Goal: Task Accomplishment & Management: Manage account settings

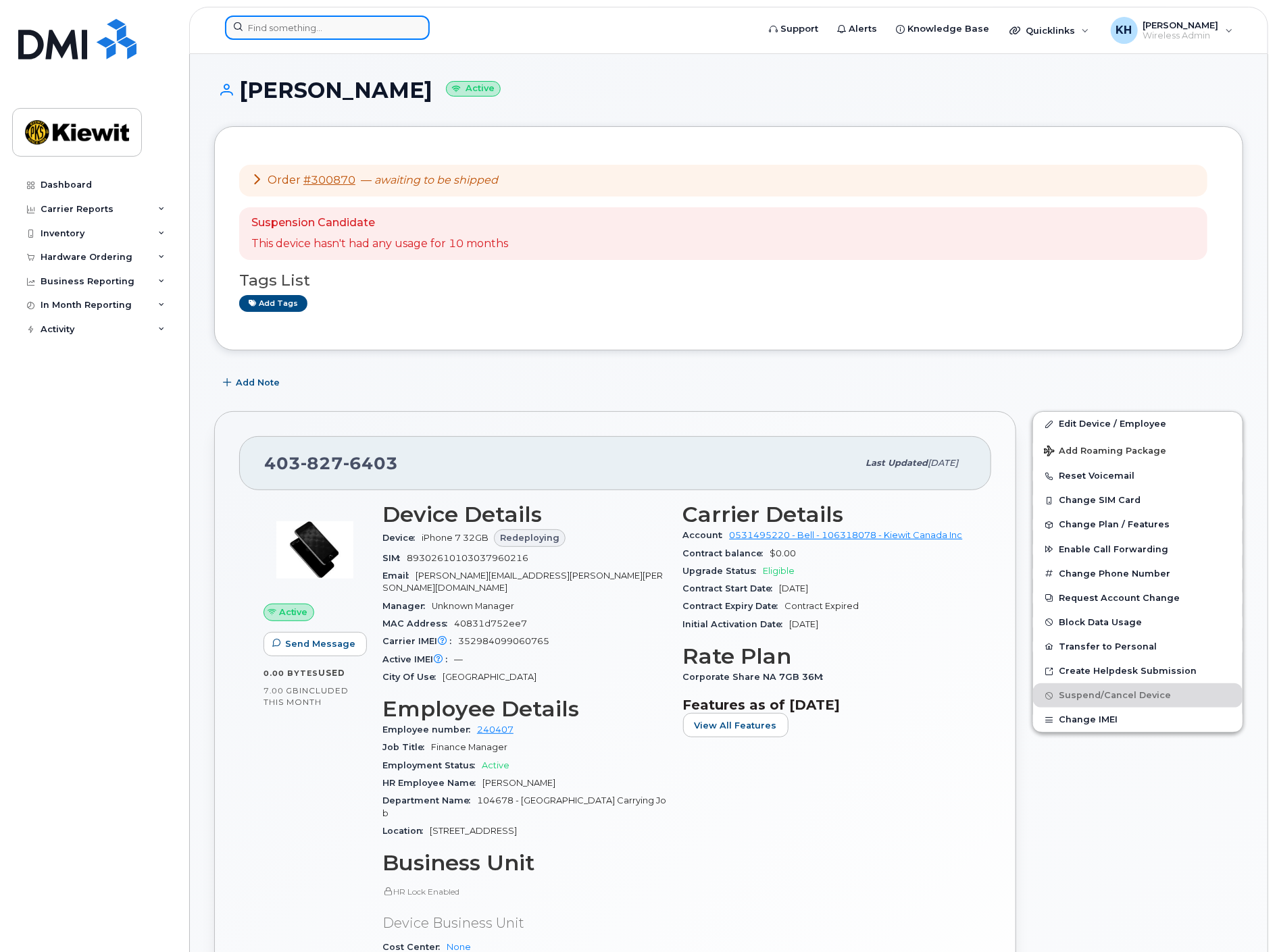
click at [379, 31] on input at bounding box center [327, 27] width 204 height 25
paste input "(236) 380-3581"
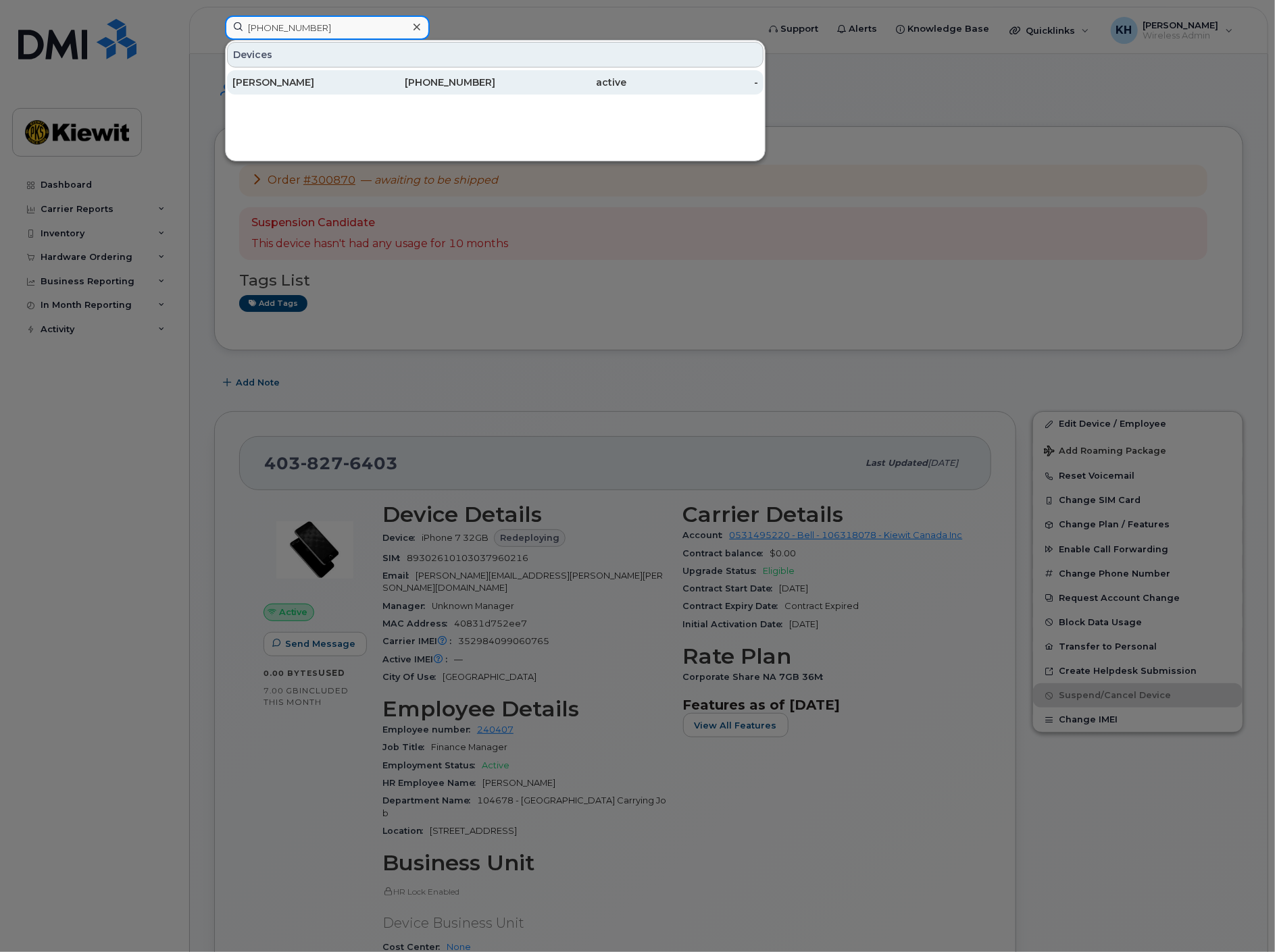
type input "(236) 380-3581"
click at [352, 75] on div "[PERSON_NAME]" at bounding box center [298, 82] width 131 height 25
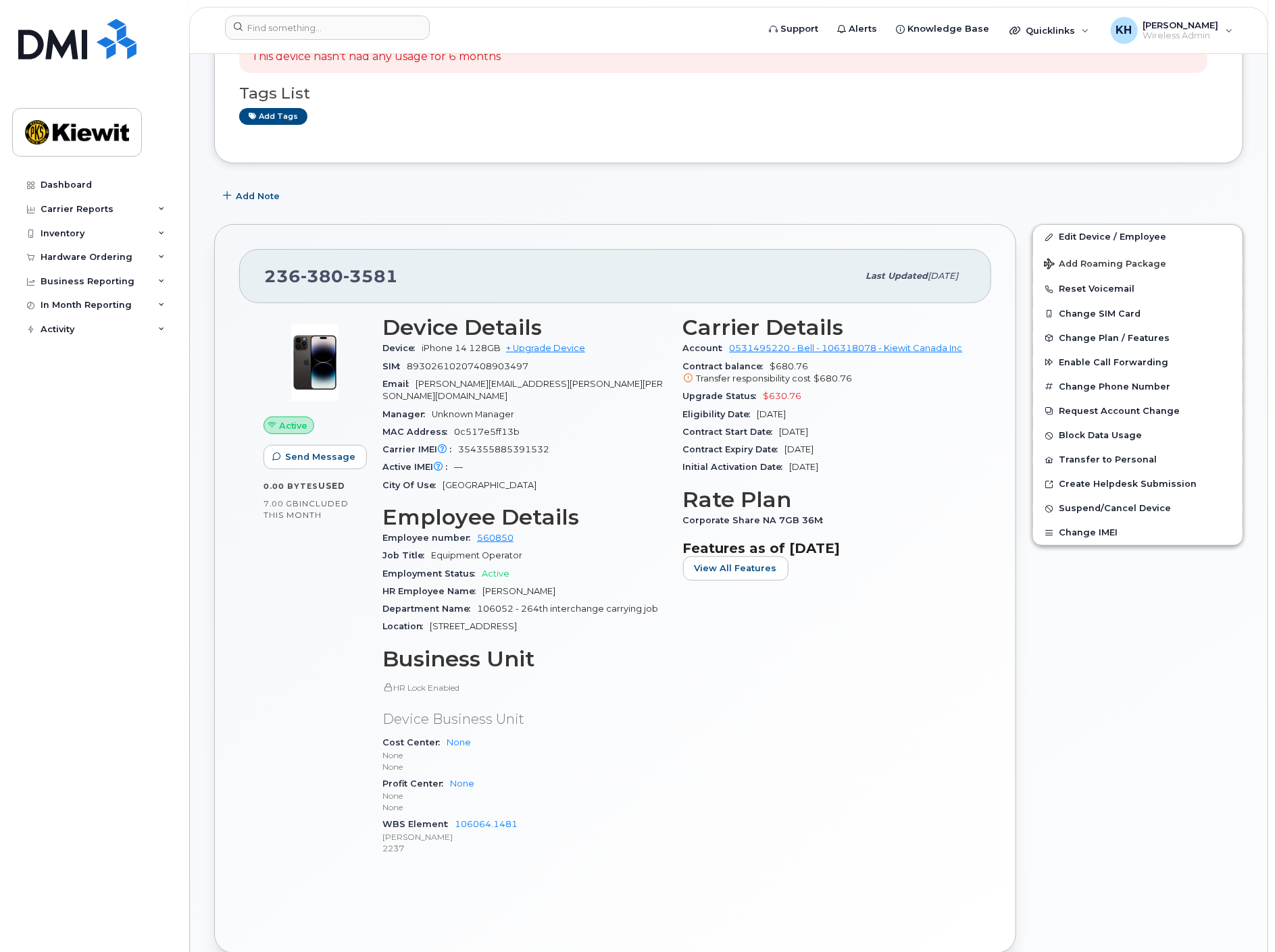
scroll to position [150, 0]
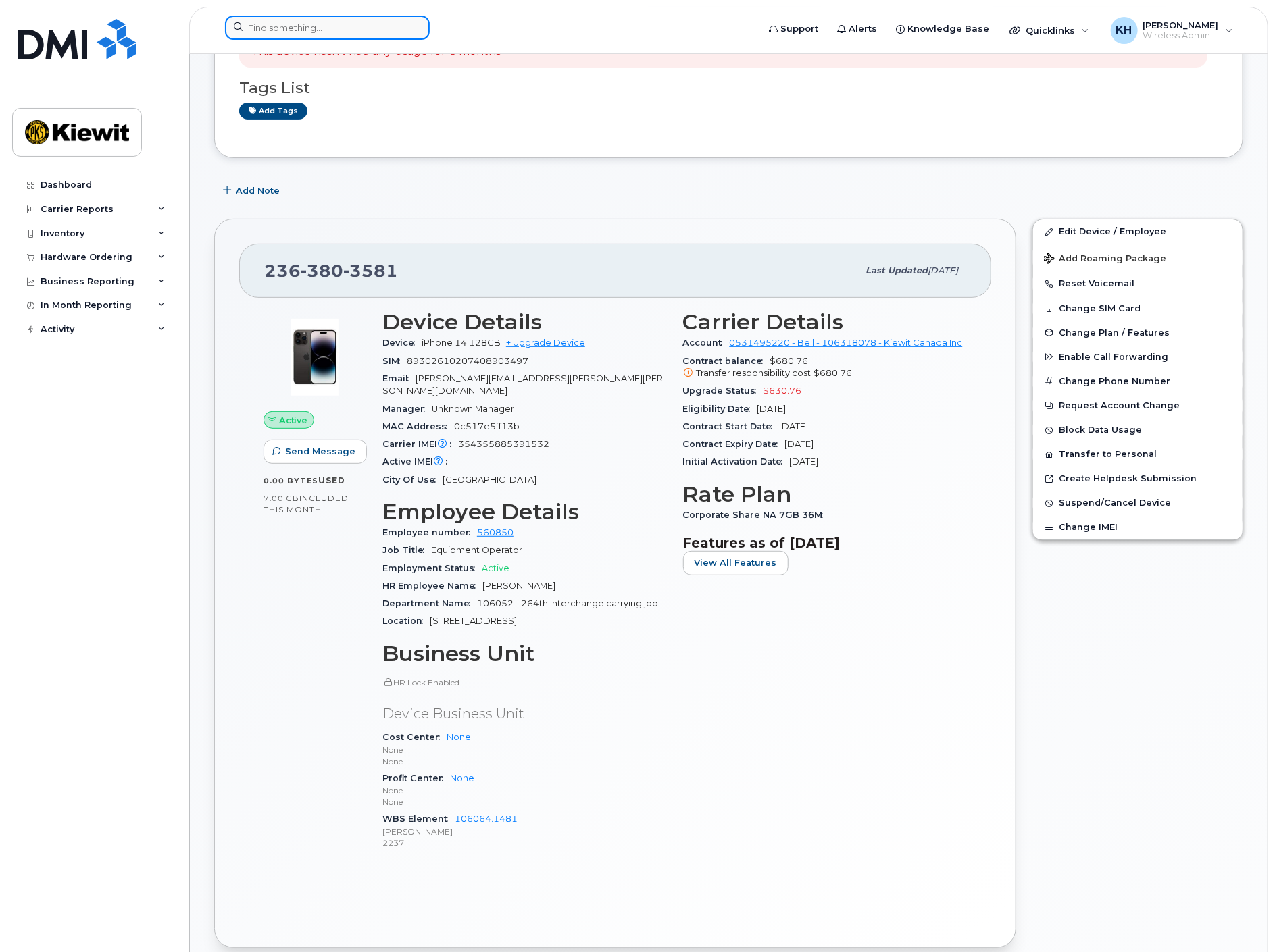
click at [308, 33] on input at bounding box center [327, 27] width 204 height 25
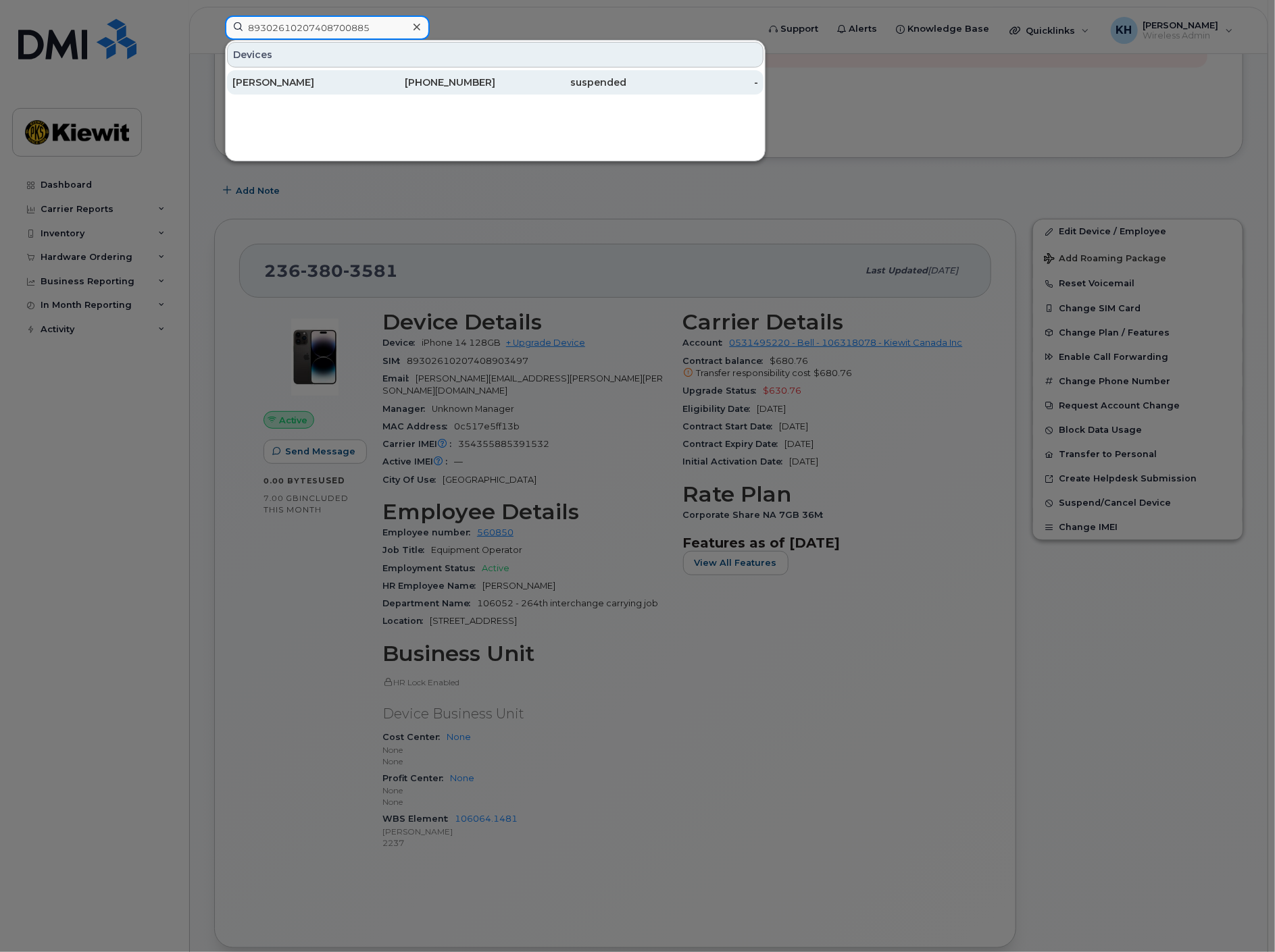
type input "89302610207408700885"
click at [293, 81] on div "[PERSON_NAME]" at bounding box center [298, 82] width 131 height 13
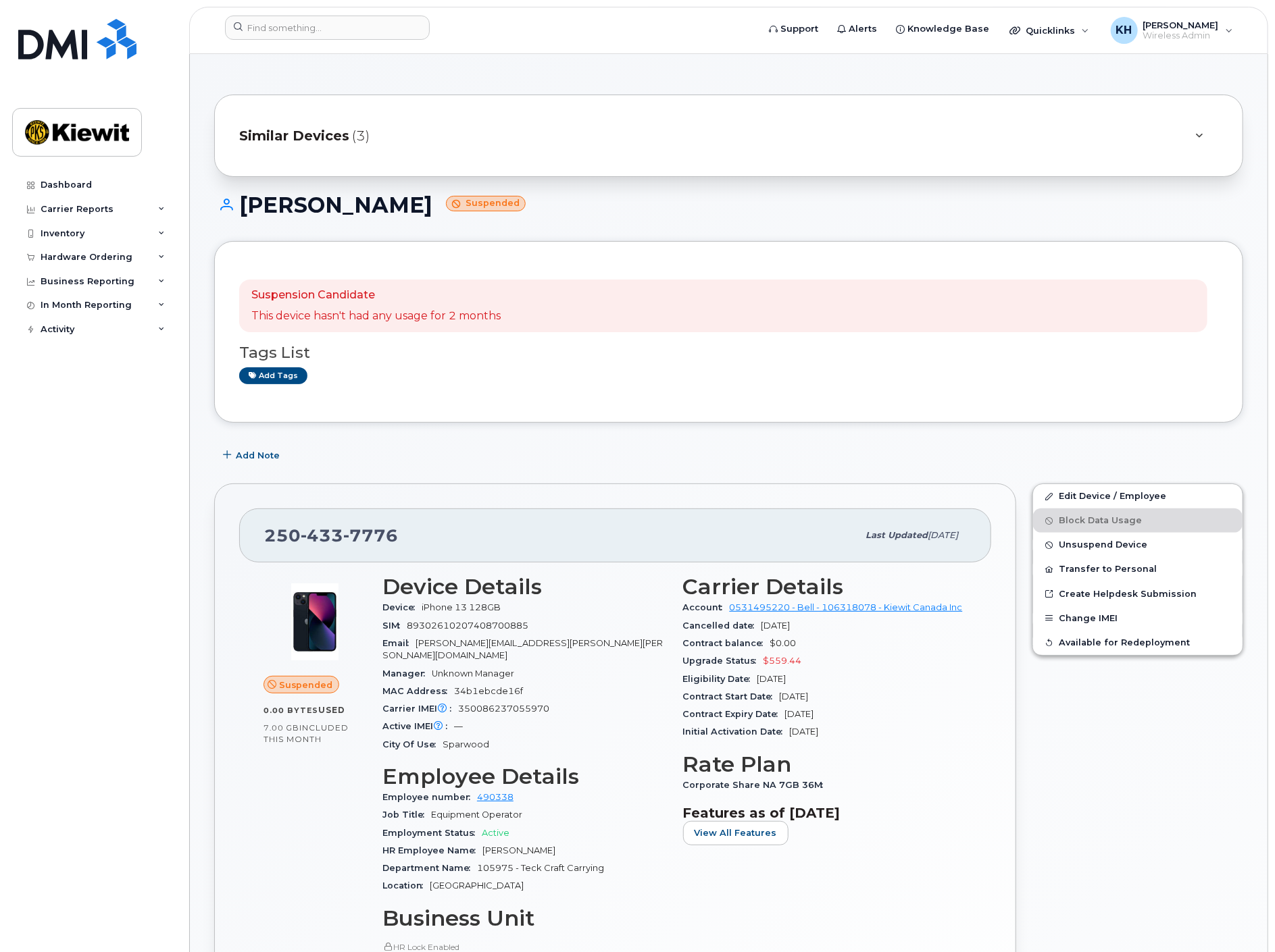
click at [991, 770] on div "250 433 7776 Last updated Jun 04, 2025 Suspended 0.00 Bytes  used 7.00 GB  incl…" at bounding box center [615, 847] width 802 height 729
click at [1128, 783] on div "Edit Device / Employee Block Data Usage Unsuspend Device Transfer to Personal C…" at bounding box center [1138, 848] width 227 height 745
click at [41, 643] on div "Dashboard Carrier Reports Monthly Billing Data Daily Data Pooling Data Behavior…" at bounding box center [96, 552] width 166 height 759
click at [78, 612] on div "Dashboard Carrier Reports Monthly Billing Data Daily Data Pooling Data Behavior…" at bounding box center [96, 552] width 166 height 759
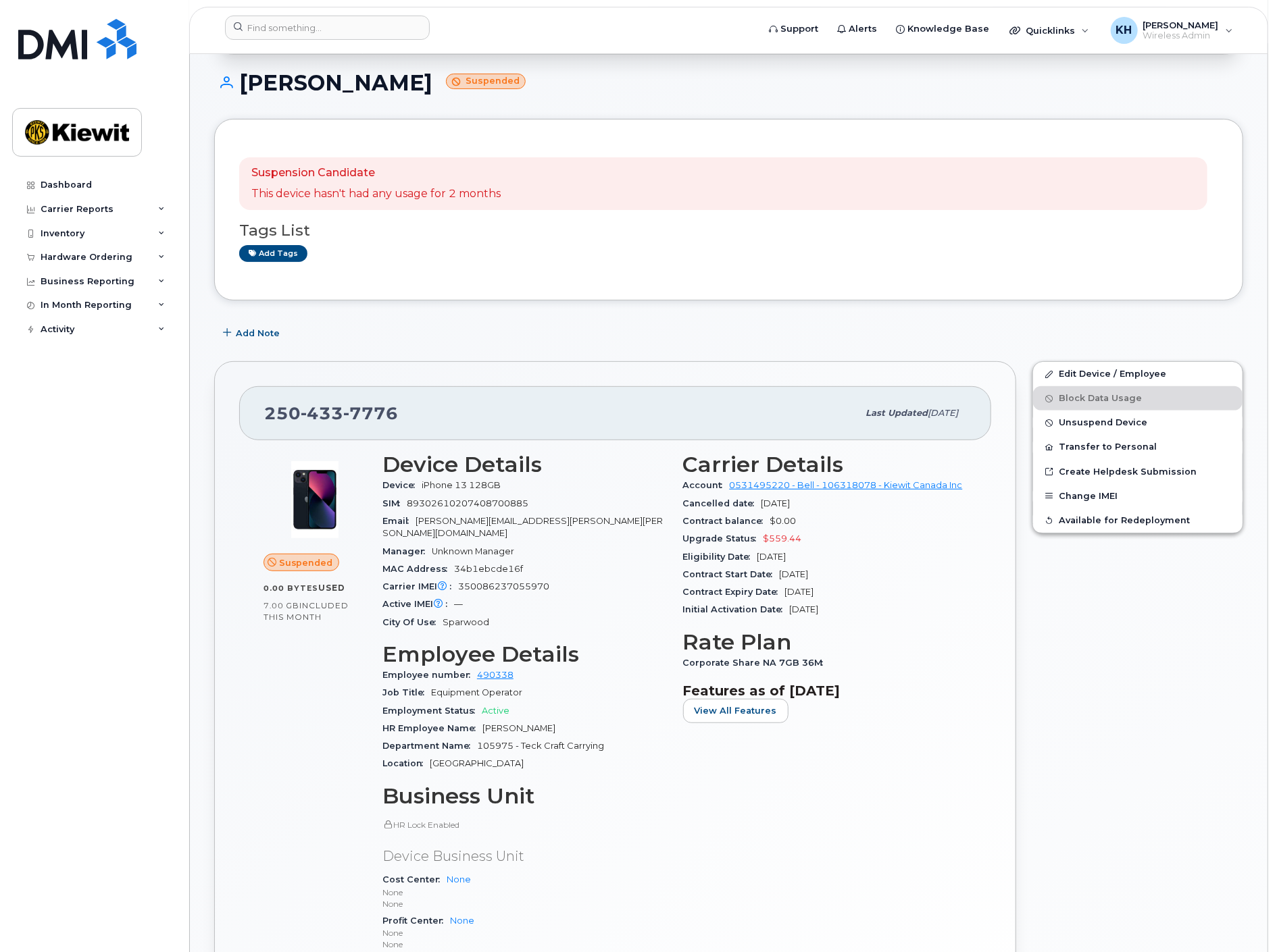
scroll to position [374, 0]
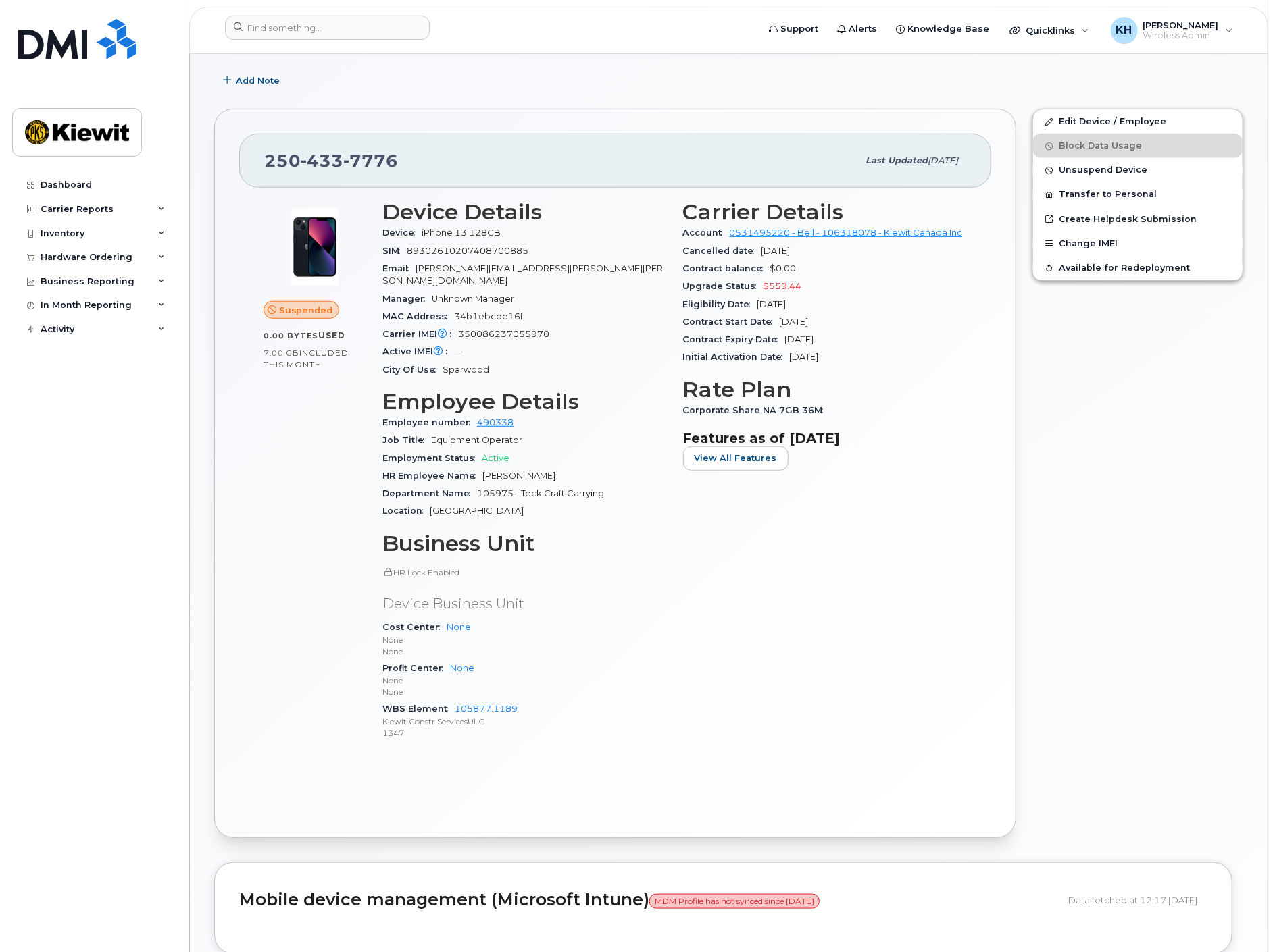
click at [613, 686] on p "None" at bounding box center [524, 692] width 285 height 11
drag, startPoint x: 1, startPoint y: 24, endPoint x: 582, endPoint y: 196, distance: 605.9
click at [582, 196] on div "Device Details Device iPhone 13 128GB SIM 89302610207408700885 Email MORGAN.WEA…" at bounding box center [525, 476] width 301 height 568
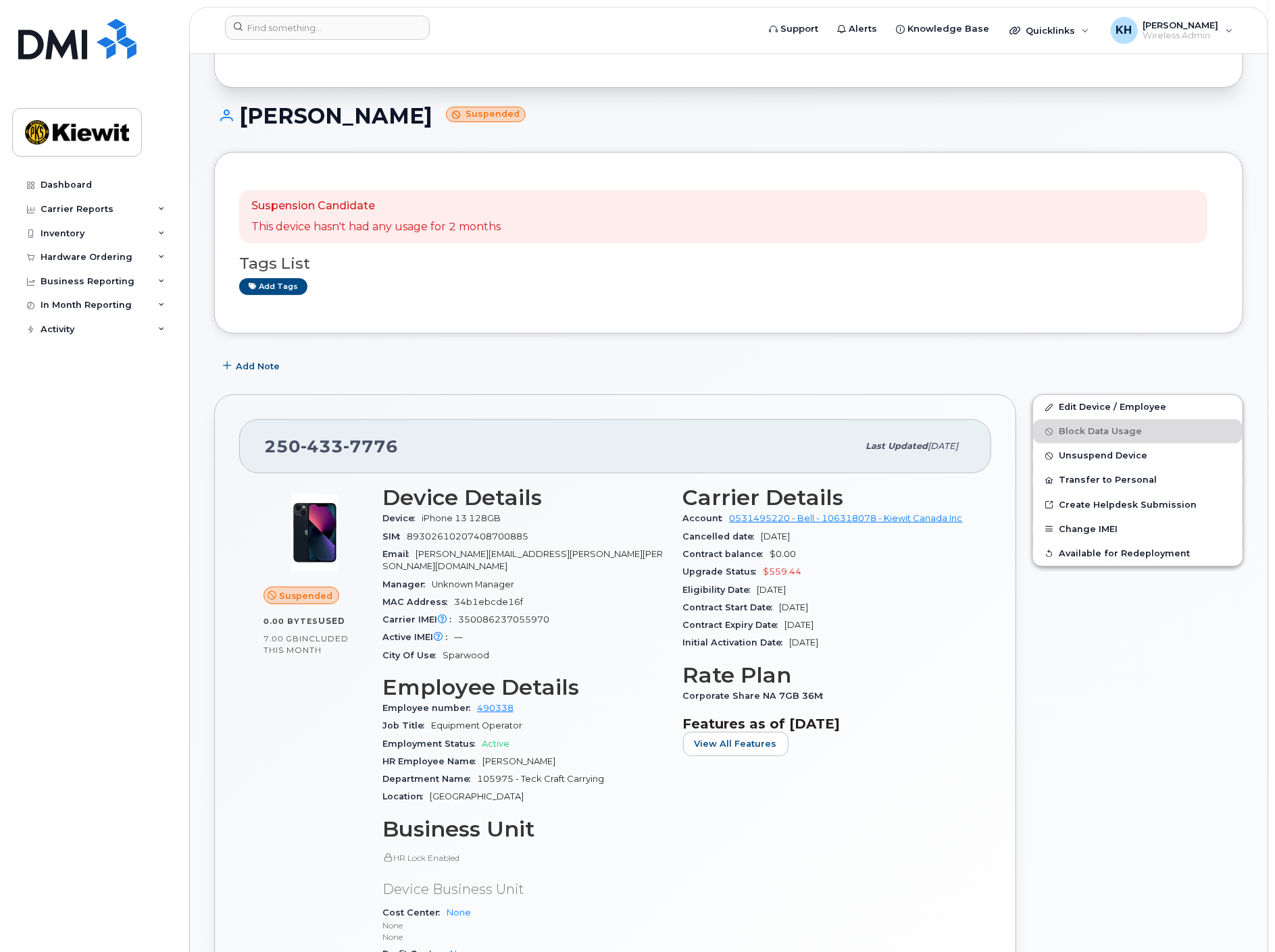
scroll to position [89, 0]
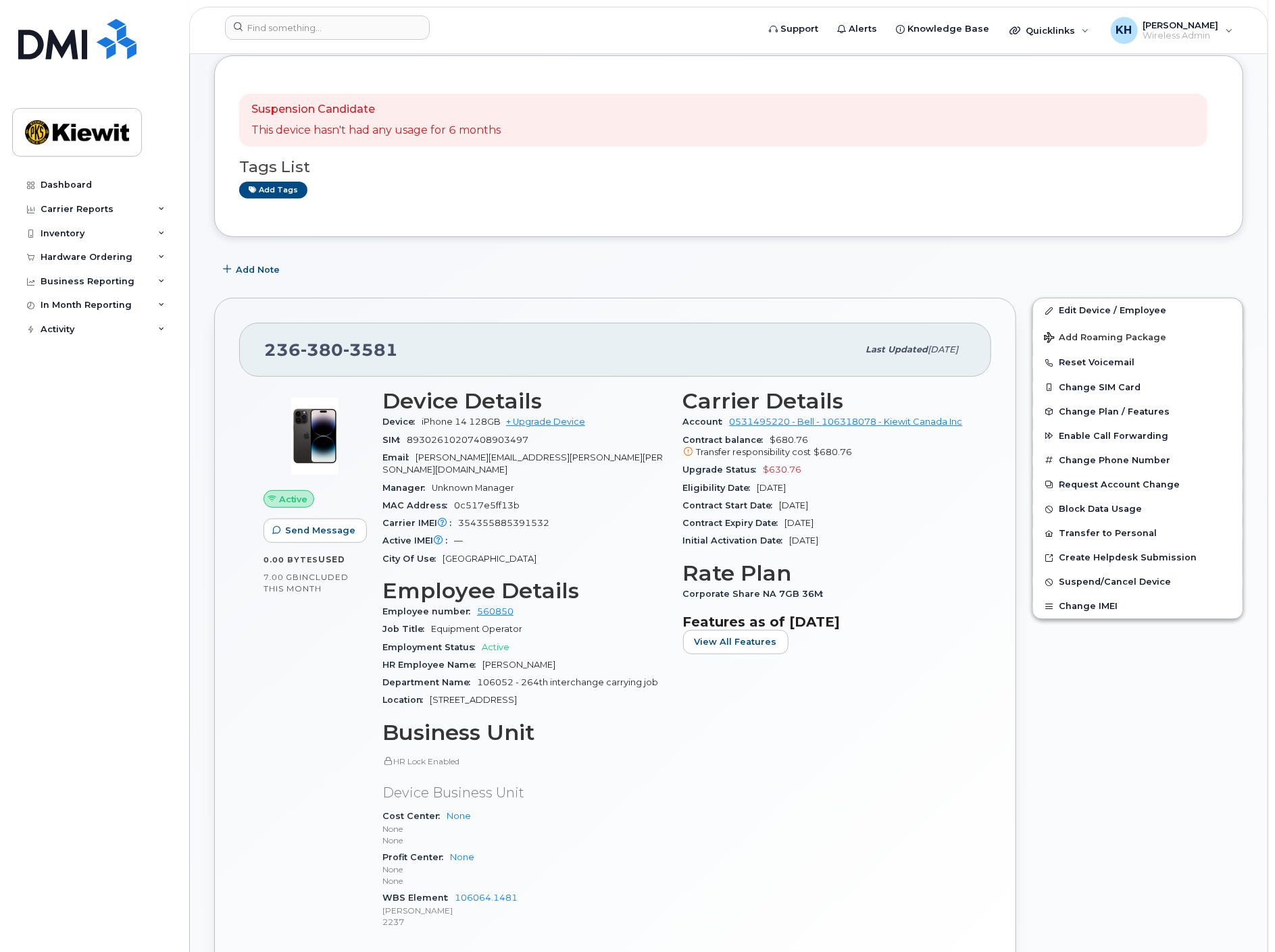
scroll to position [150, 0]
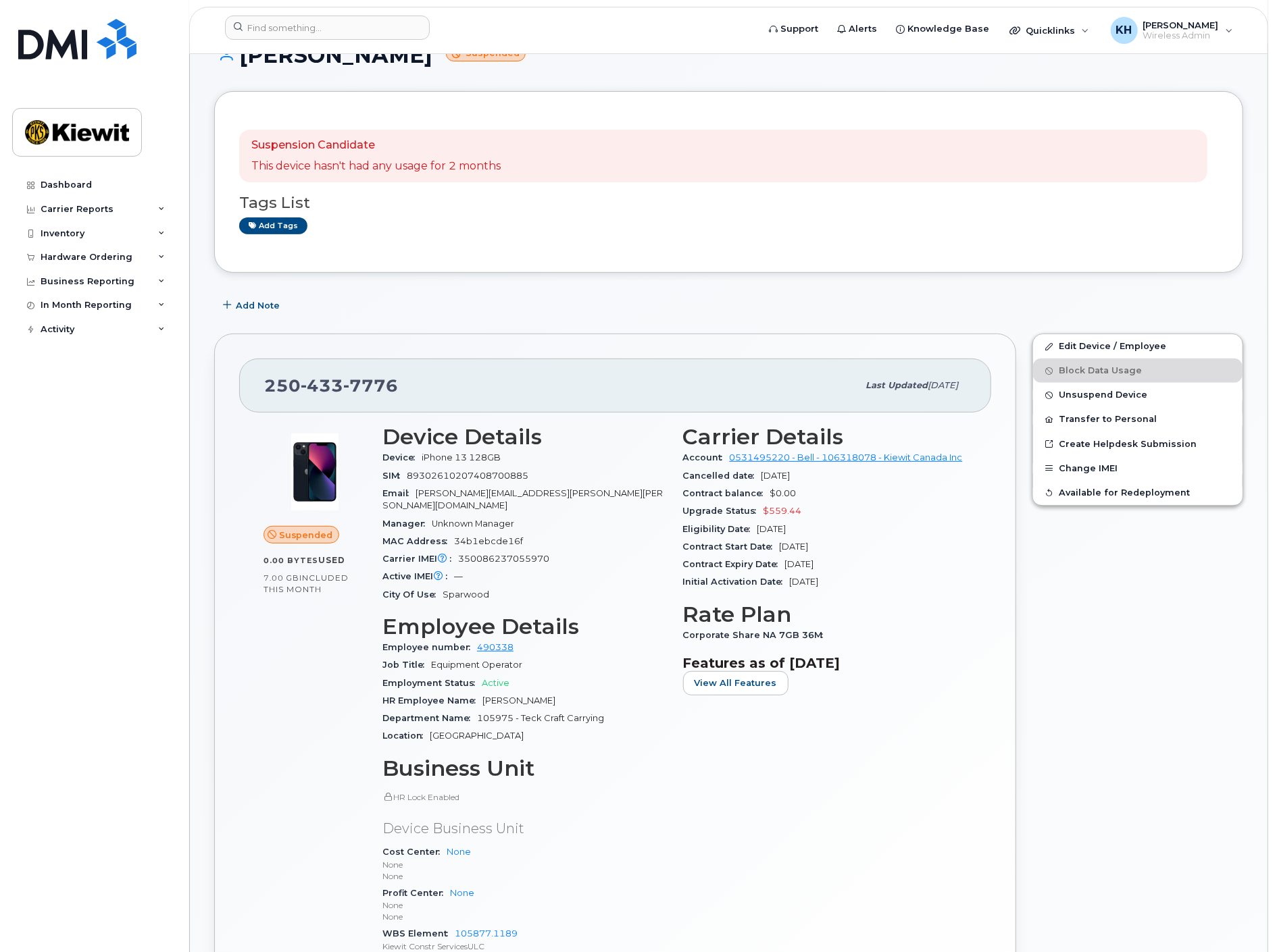
scroll to position [225, 0]
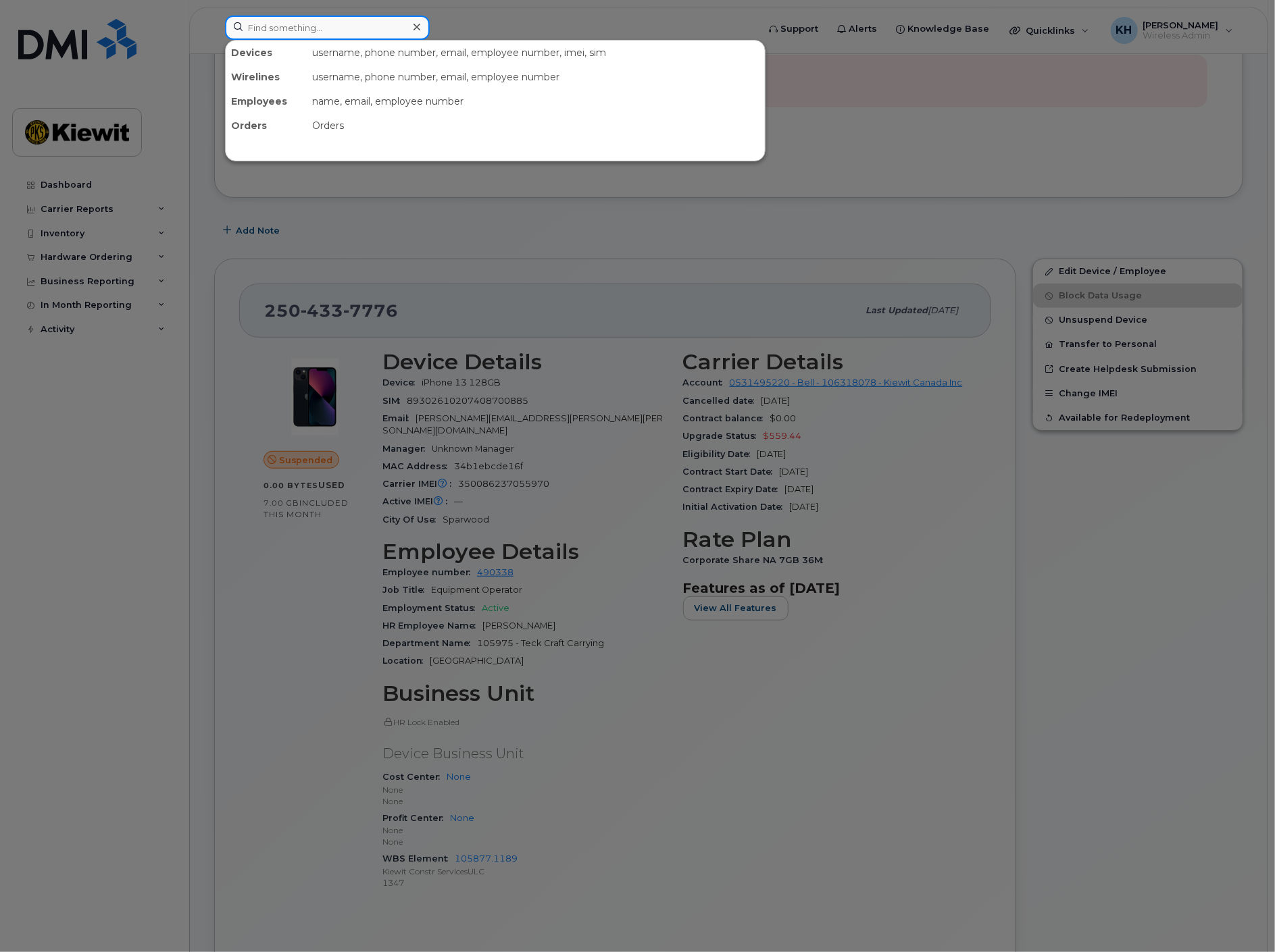
click at [323, 23] on input at bounding box center [327, 27] width 204 height 25
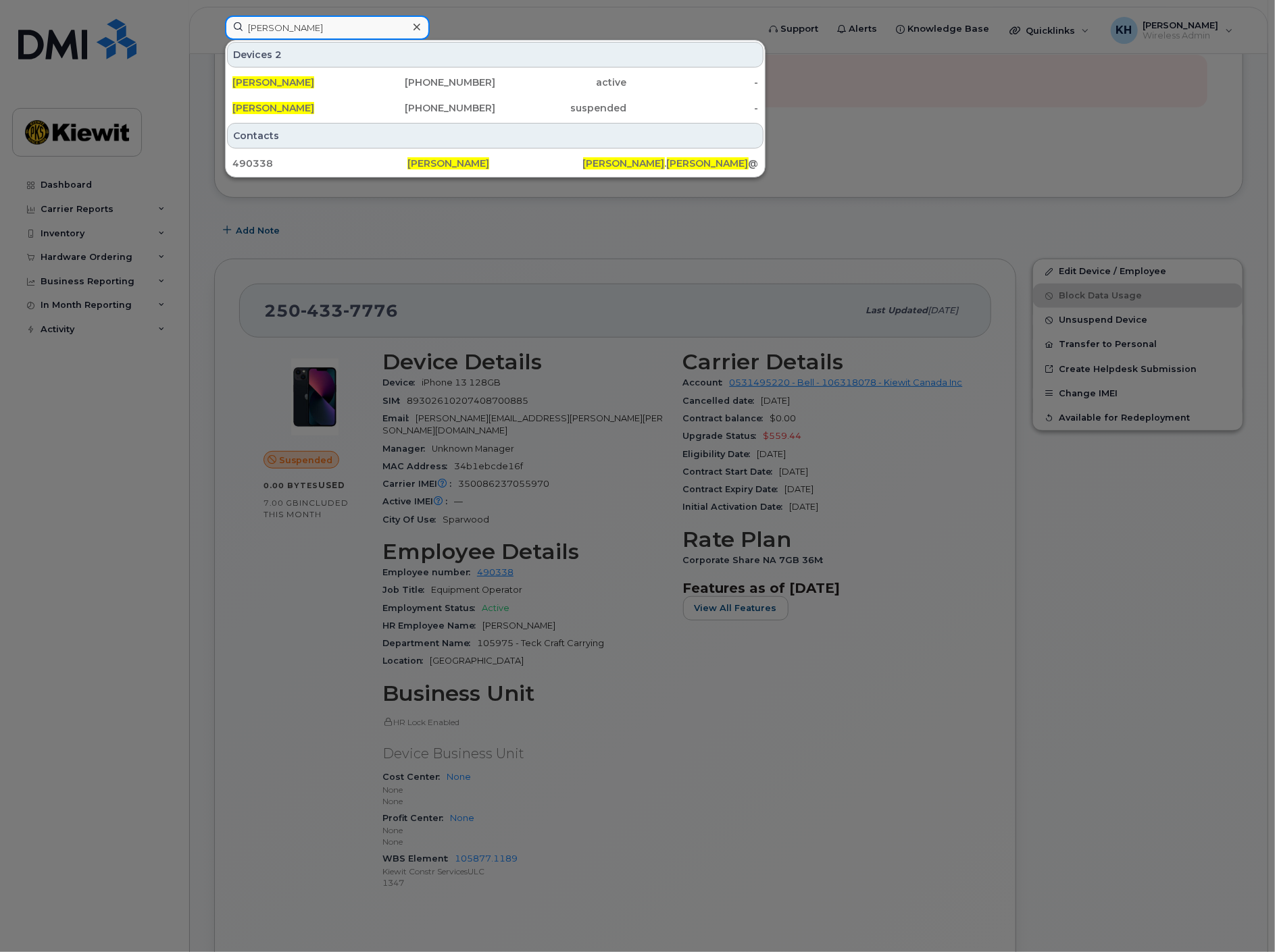
type input "morgan weafer"
click at [495, 206] on div at bounding box center [638, 476] width 1275 height 952
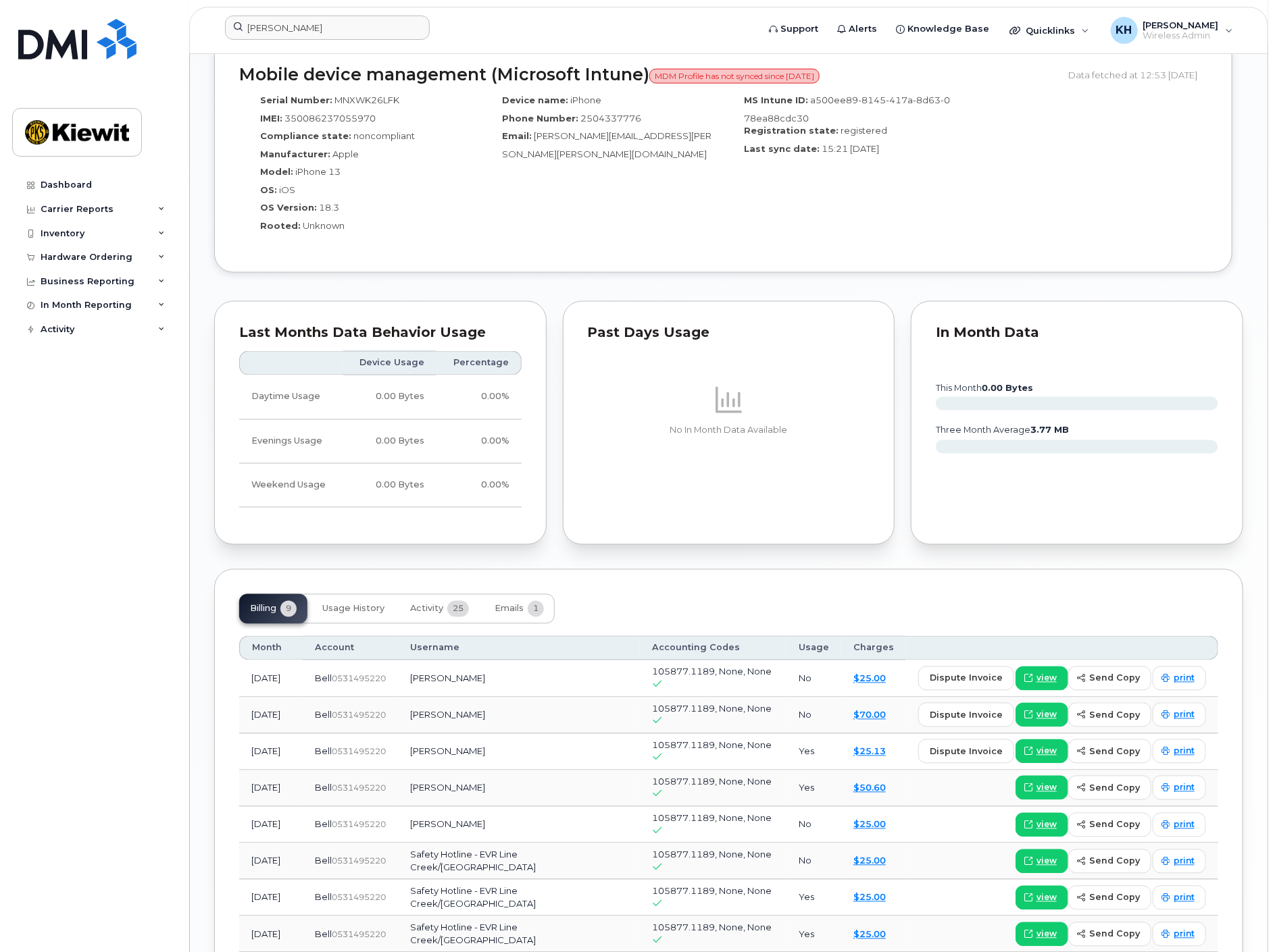
scroll to position [1500, 0]
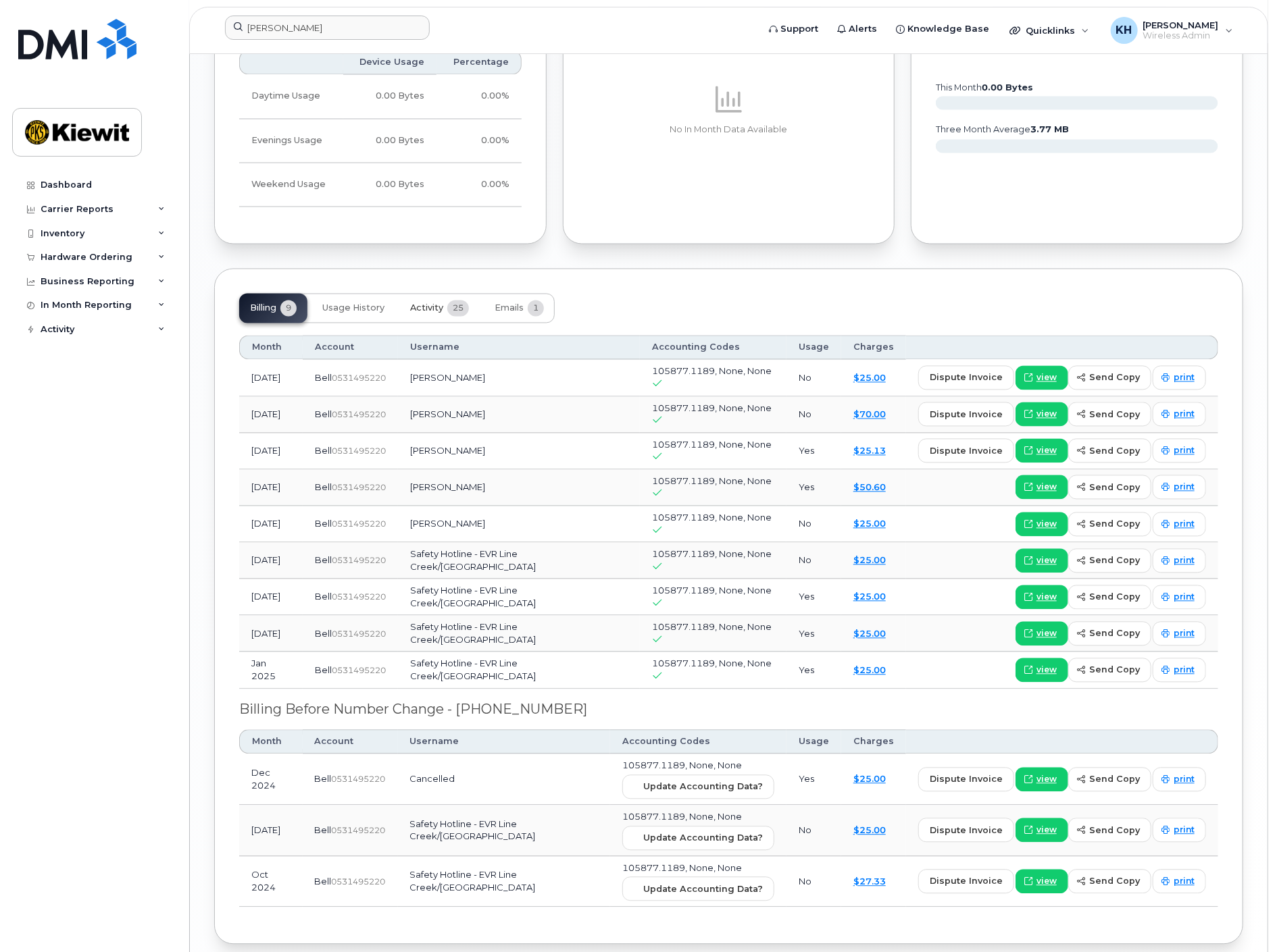
click at [428, 279] on div "Billing 9 Usage History Activity 25 Emails 1 Month Account Username Accounting …" at bounding box center [728, 606] width 1029 height 676
click at [441, 303] on span "Activity" at bounding box center [426, 308] width 33 height 10
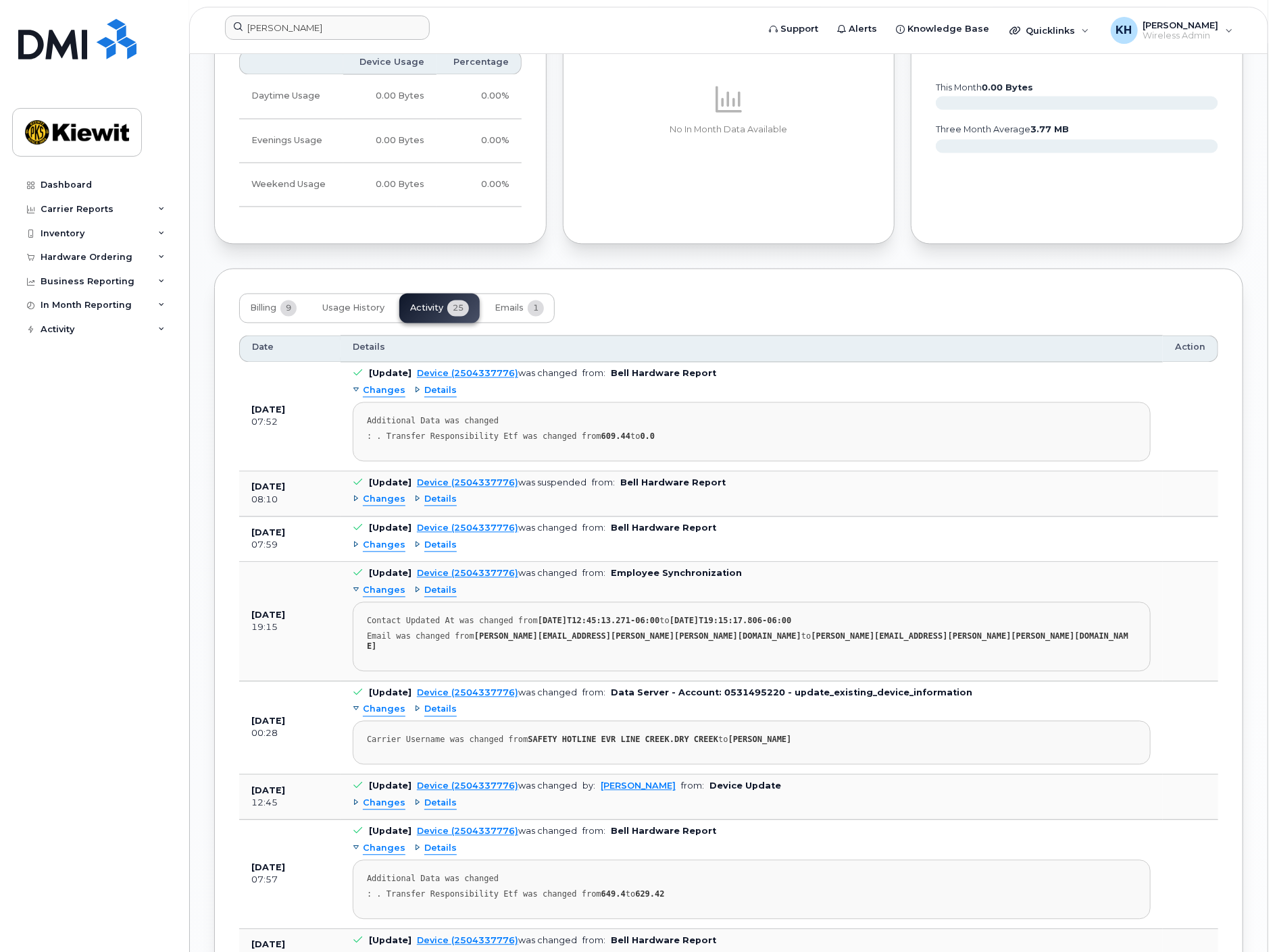
click at [351, 485] on td "[Update] Device (2504337776) was suspended from: Bell Hardware Report Changes D…" at bounding box center [751, 494] width 822 height 45
click at [358, 493] on div "Changes" at bounding box center [379, 500] width 53 height 13
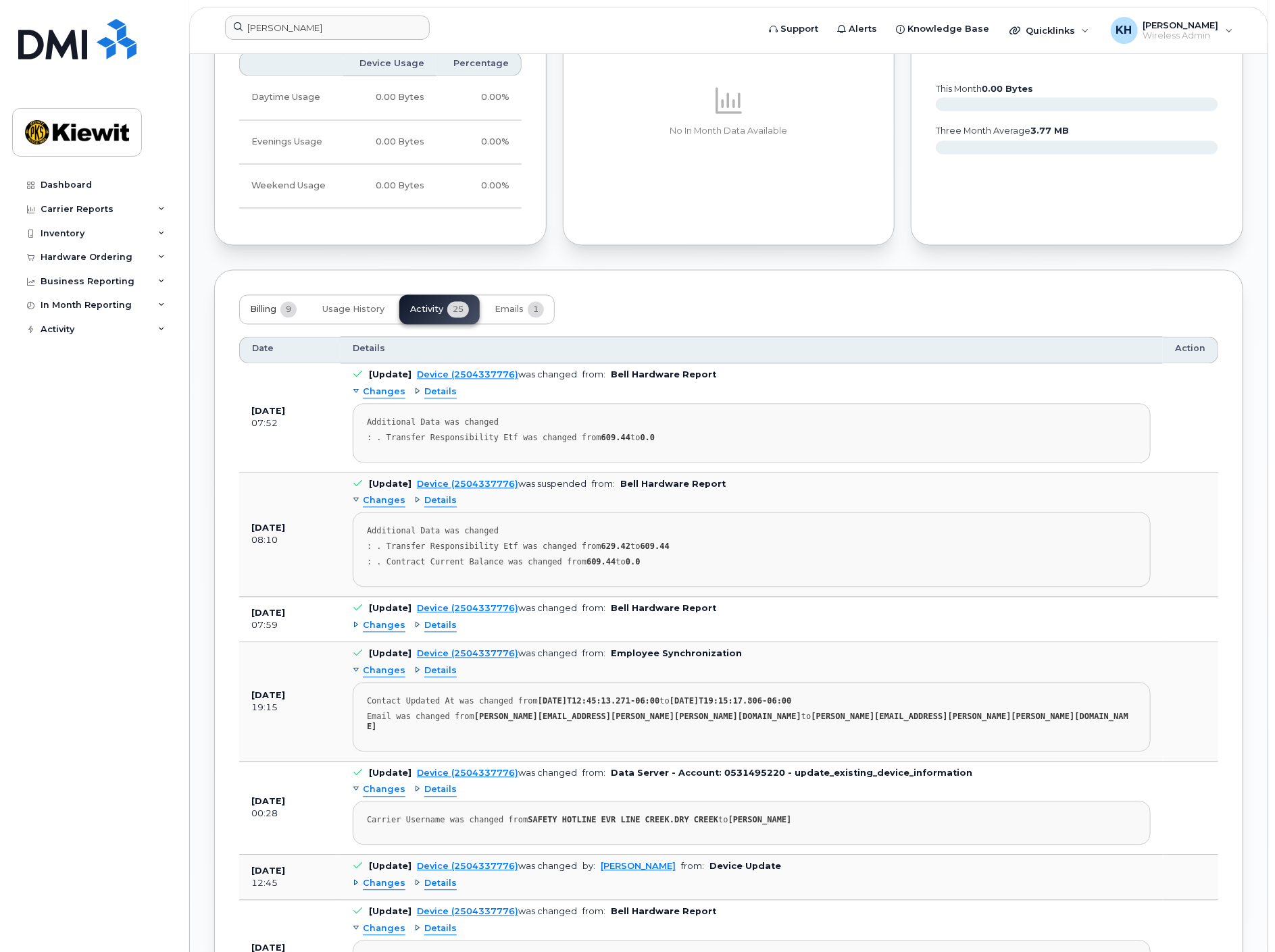
scroll to position [1499, 0]
click at [272, 303] on span "Billing" at bounding box center [263, 308] width 26 height 10
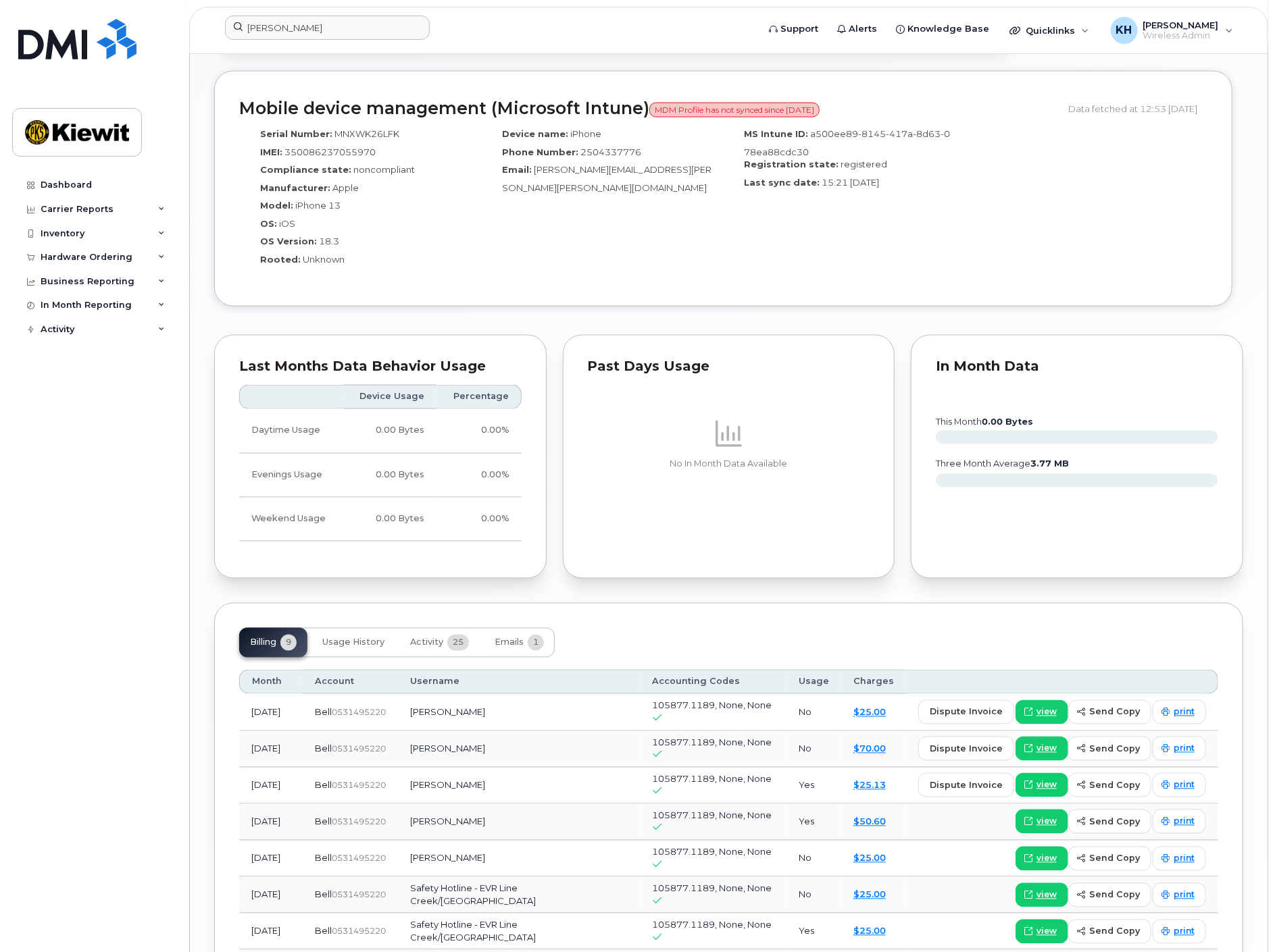
scroll to position [1201, 0]
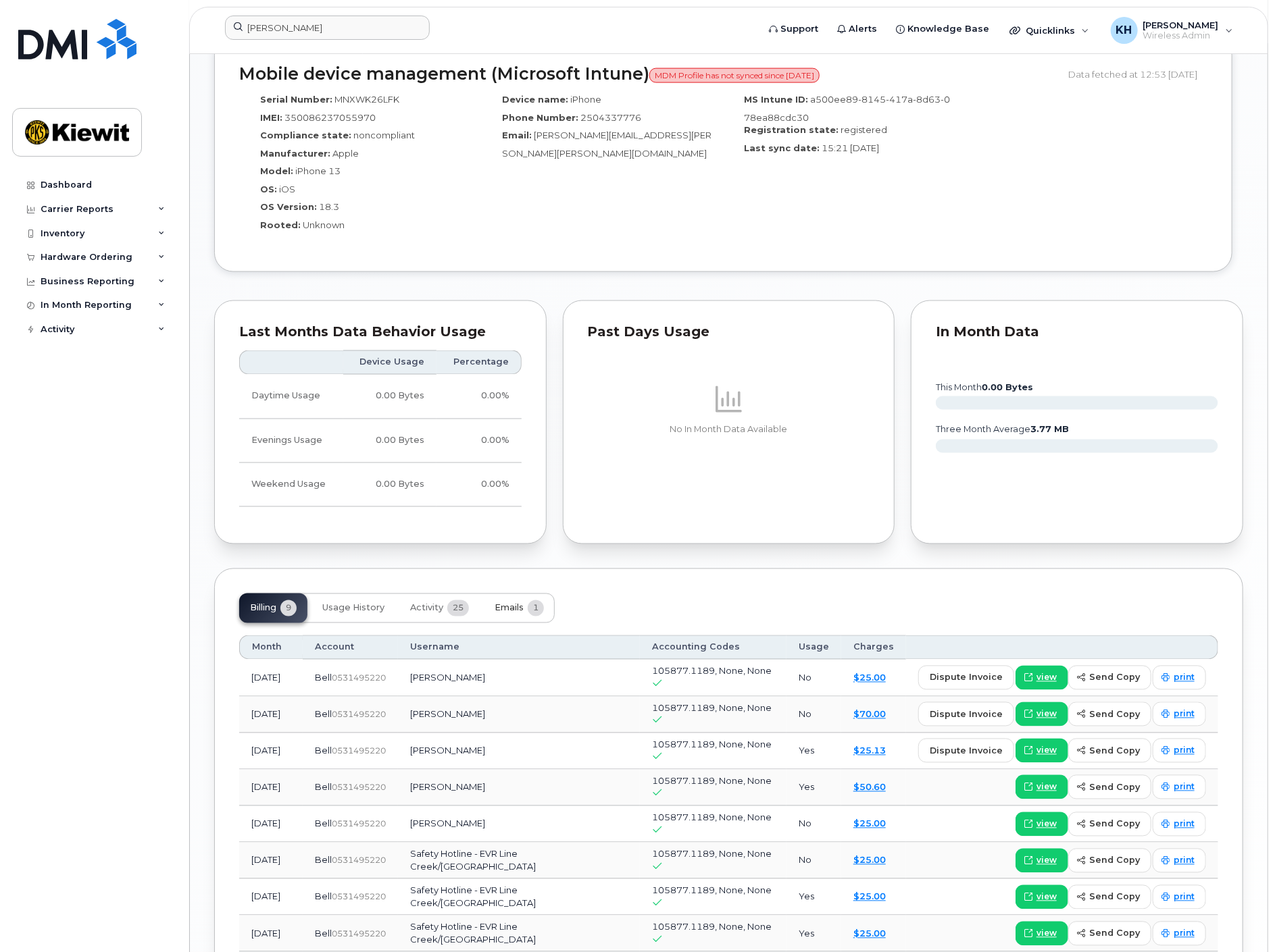
click at [522, 603] on span "Emails" at bounding box center [509, 608] width 29 height 10
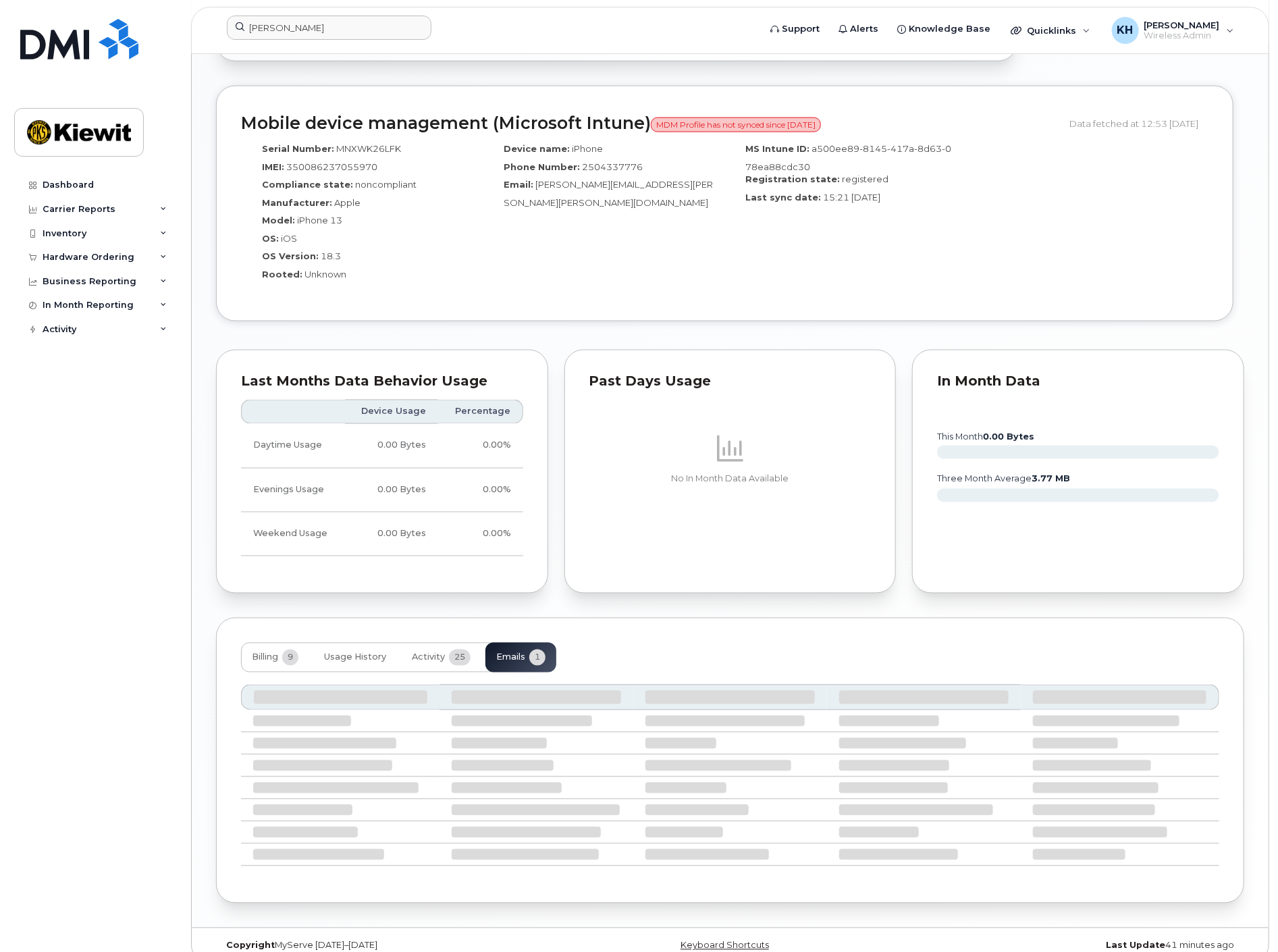
scroll to position [1019, 0]
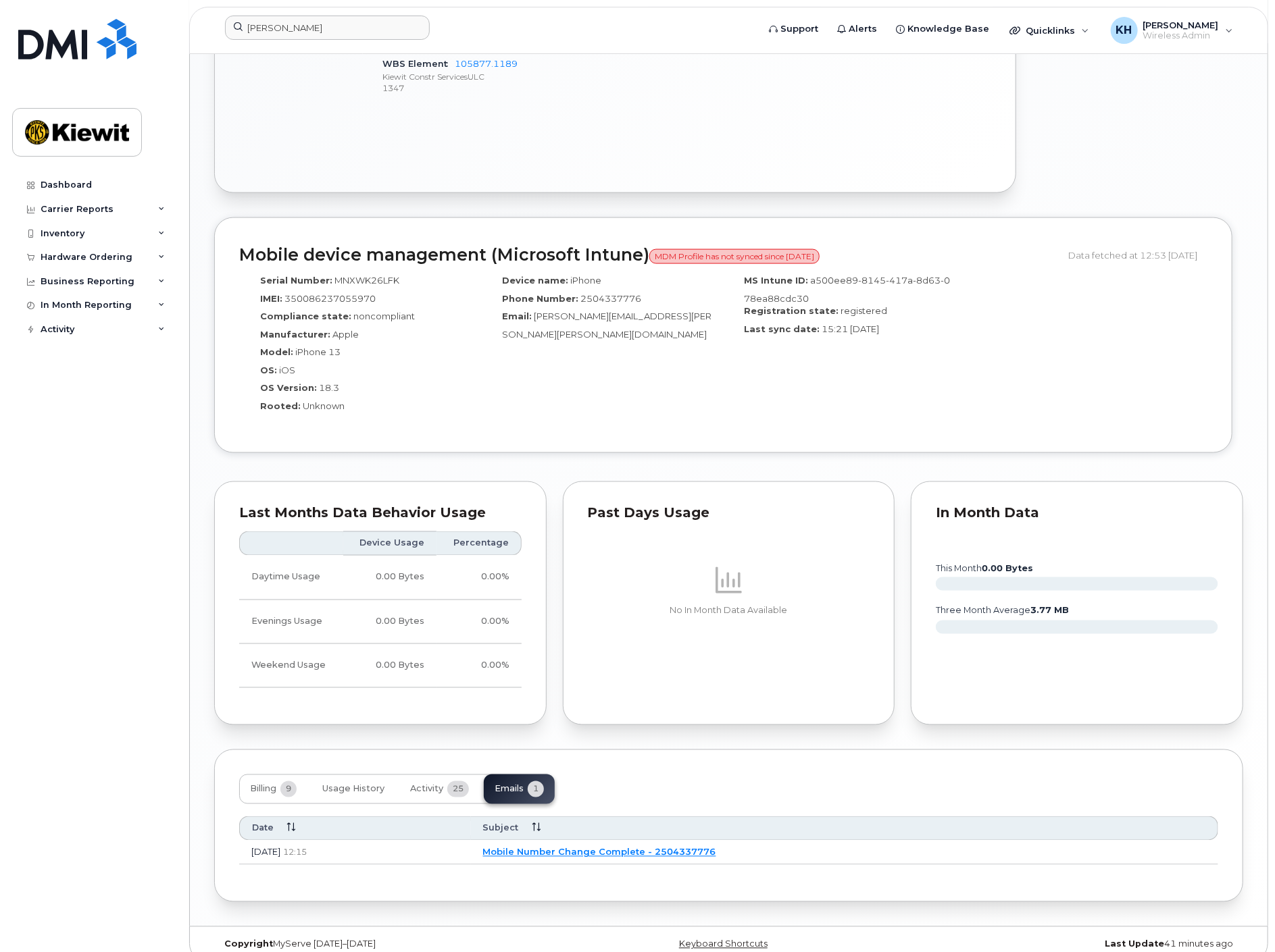
click at [716, 846] on link "Mobile Number Change Complete - 2504337776" at bounding box center [600, 851] width 233 height 10
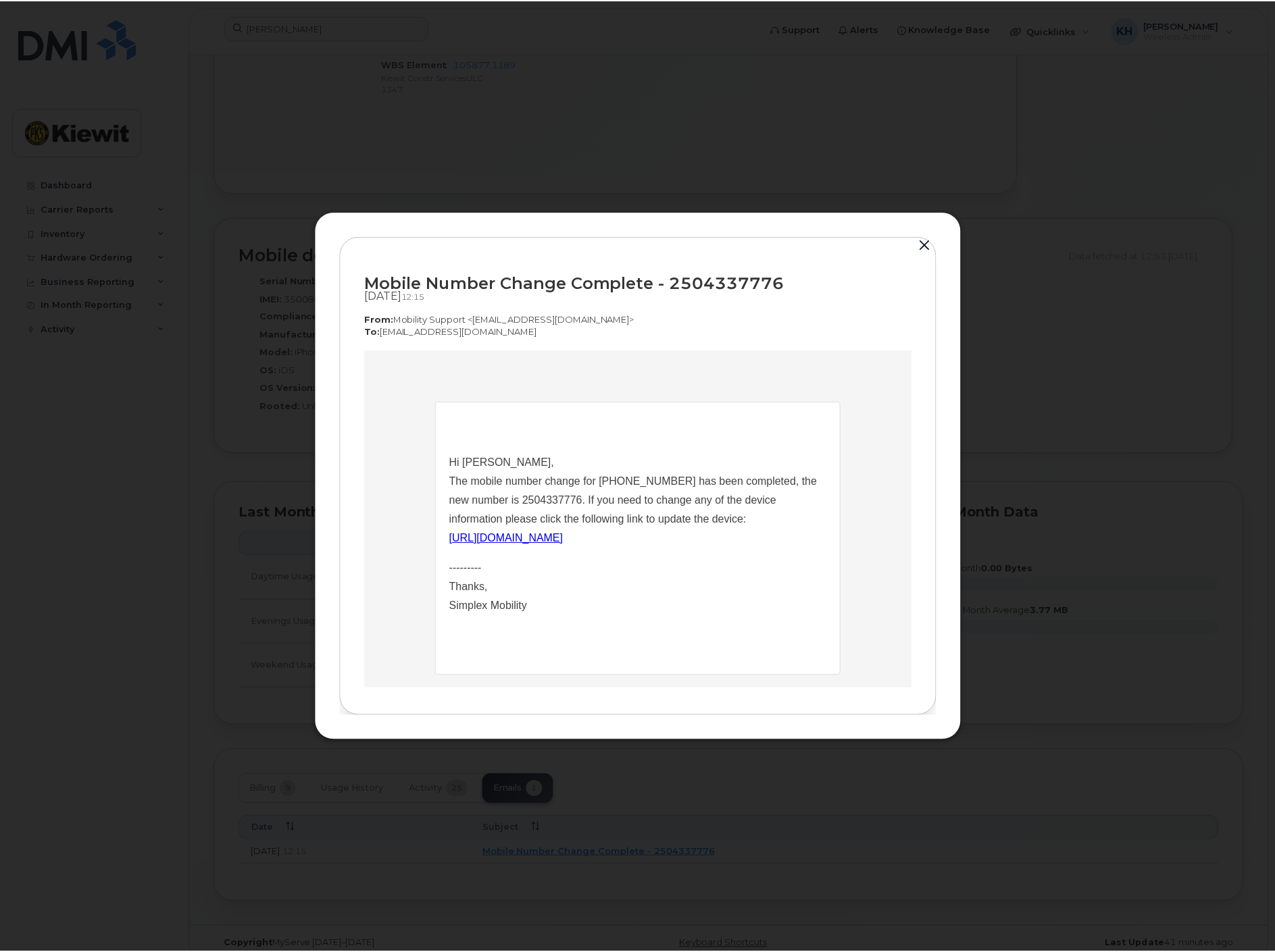
scroll to position [0, 0]
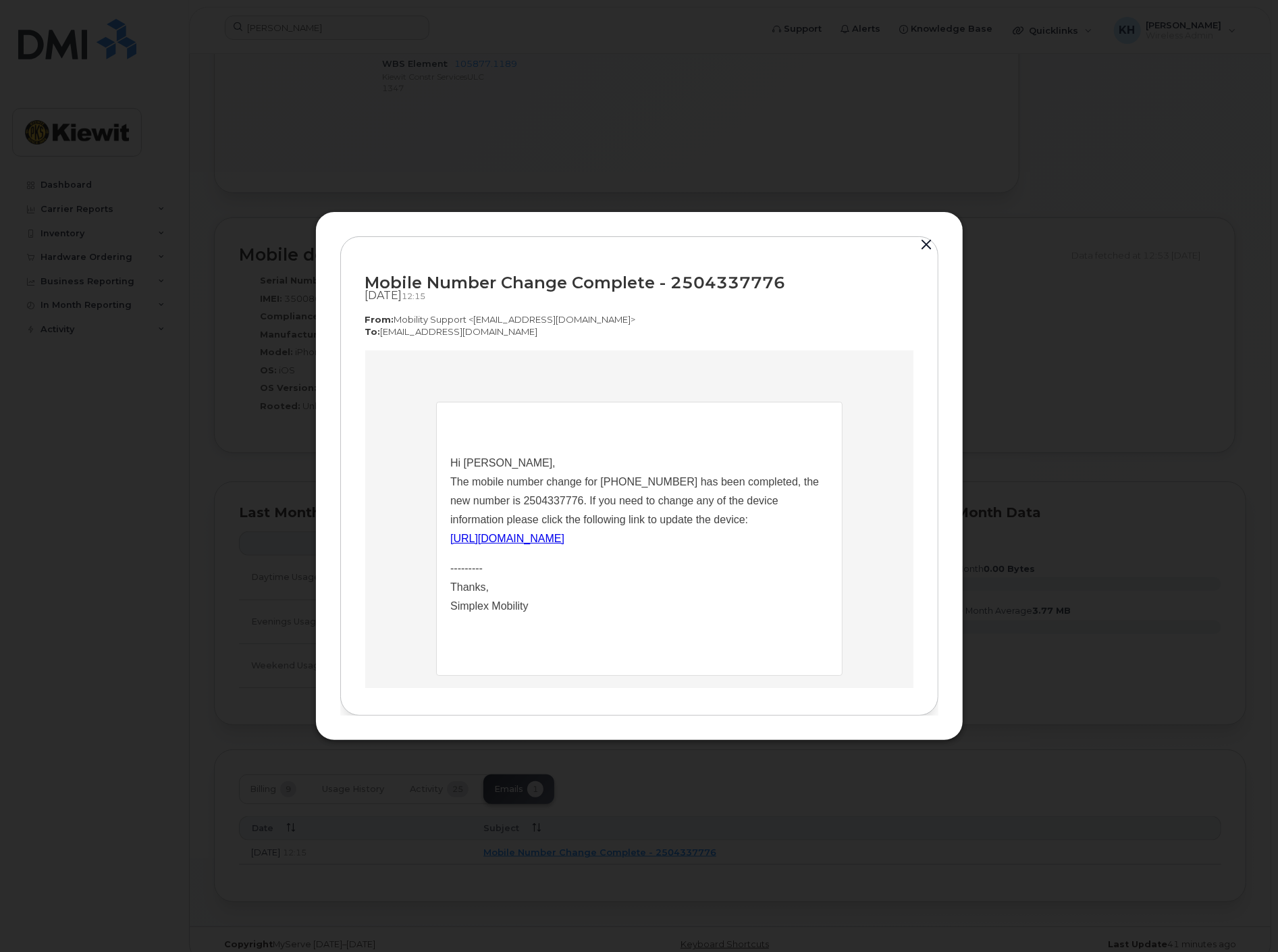
click at [658, 781] on div at bounding box center [639, 476] width 1278 height 952
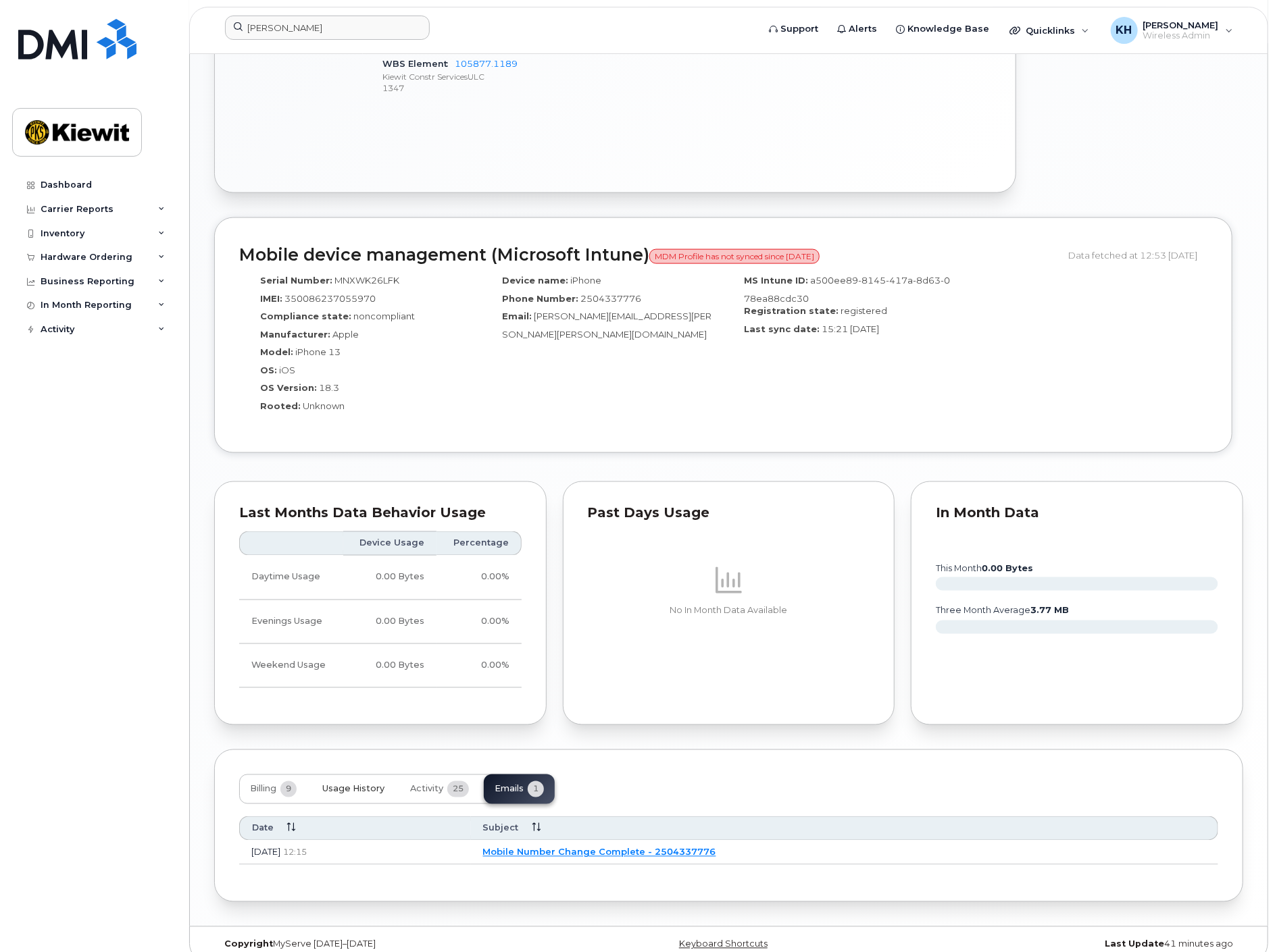
click at [343, 784] on span "Usage History" at bounding box center [354, 788] width 62 height 10
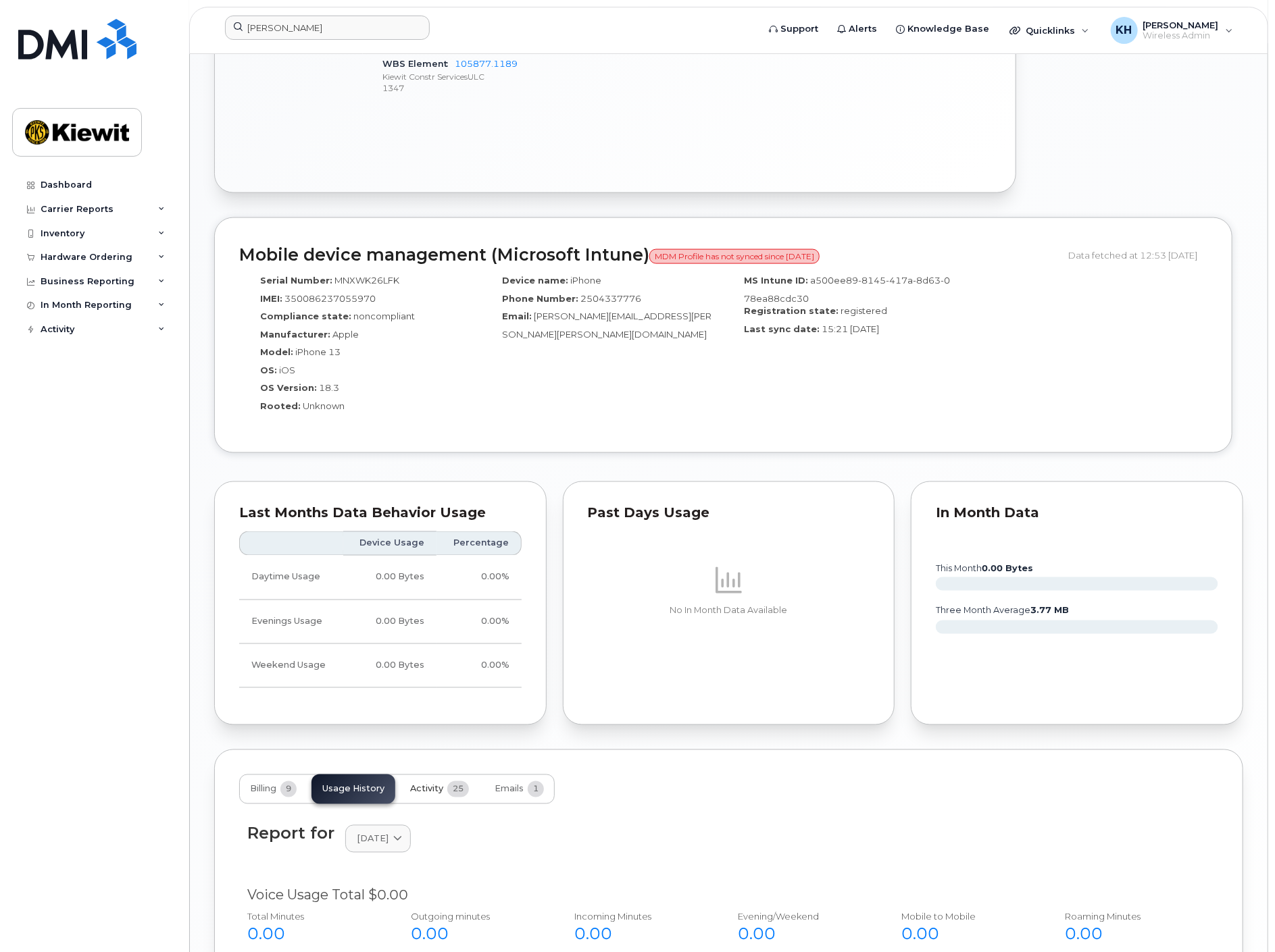
click at [417, 784] on span "Activity" at bounding box center [426, 788] width 33 height 10
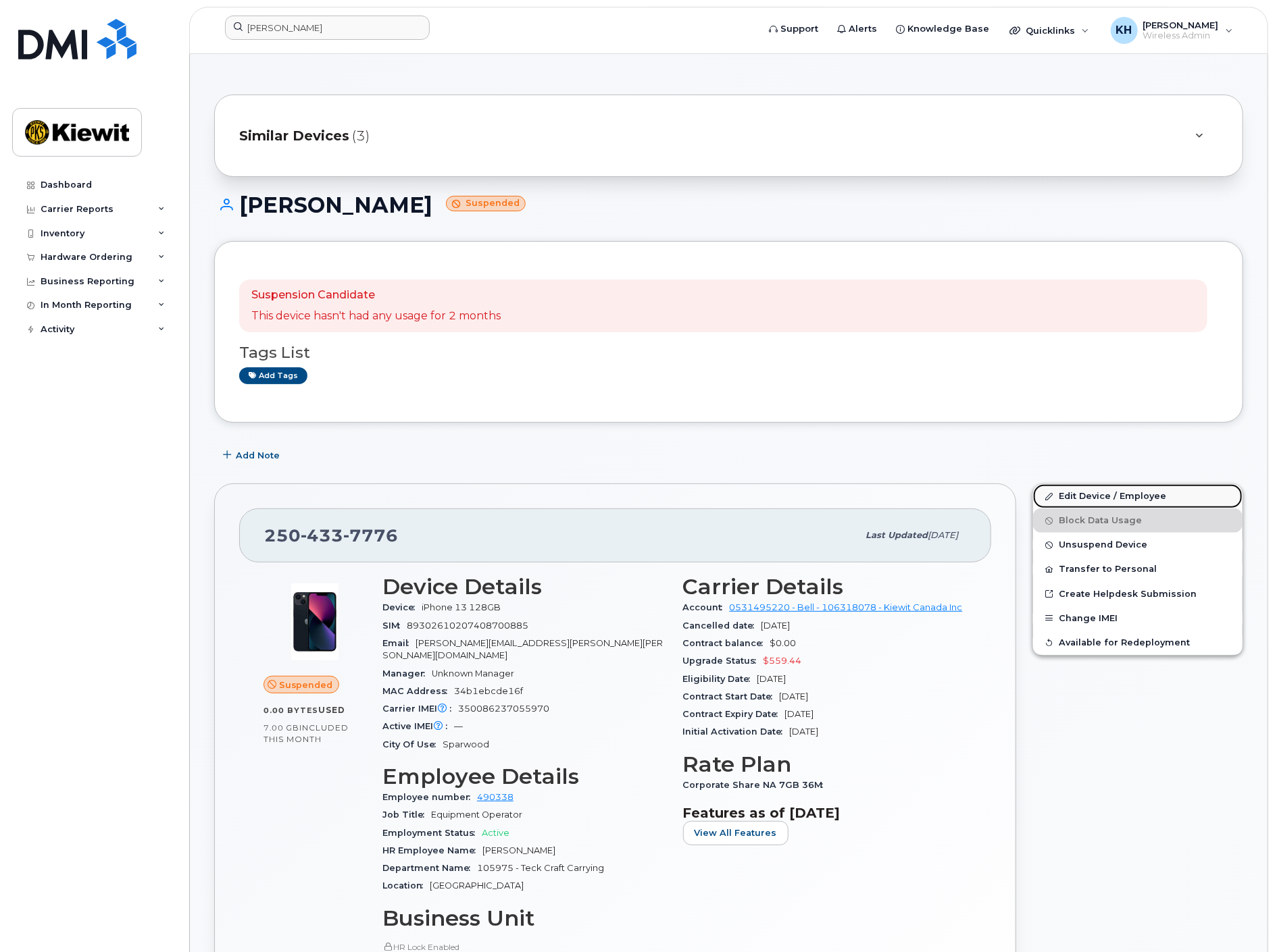
click at [1089, 498] on link "Edit Device / Employee" at bounding box center [1137, 496] width 209 height 25
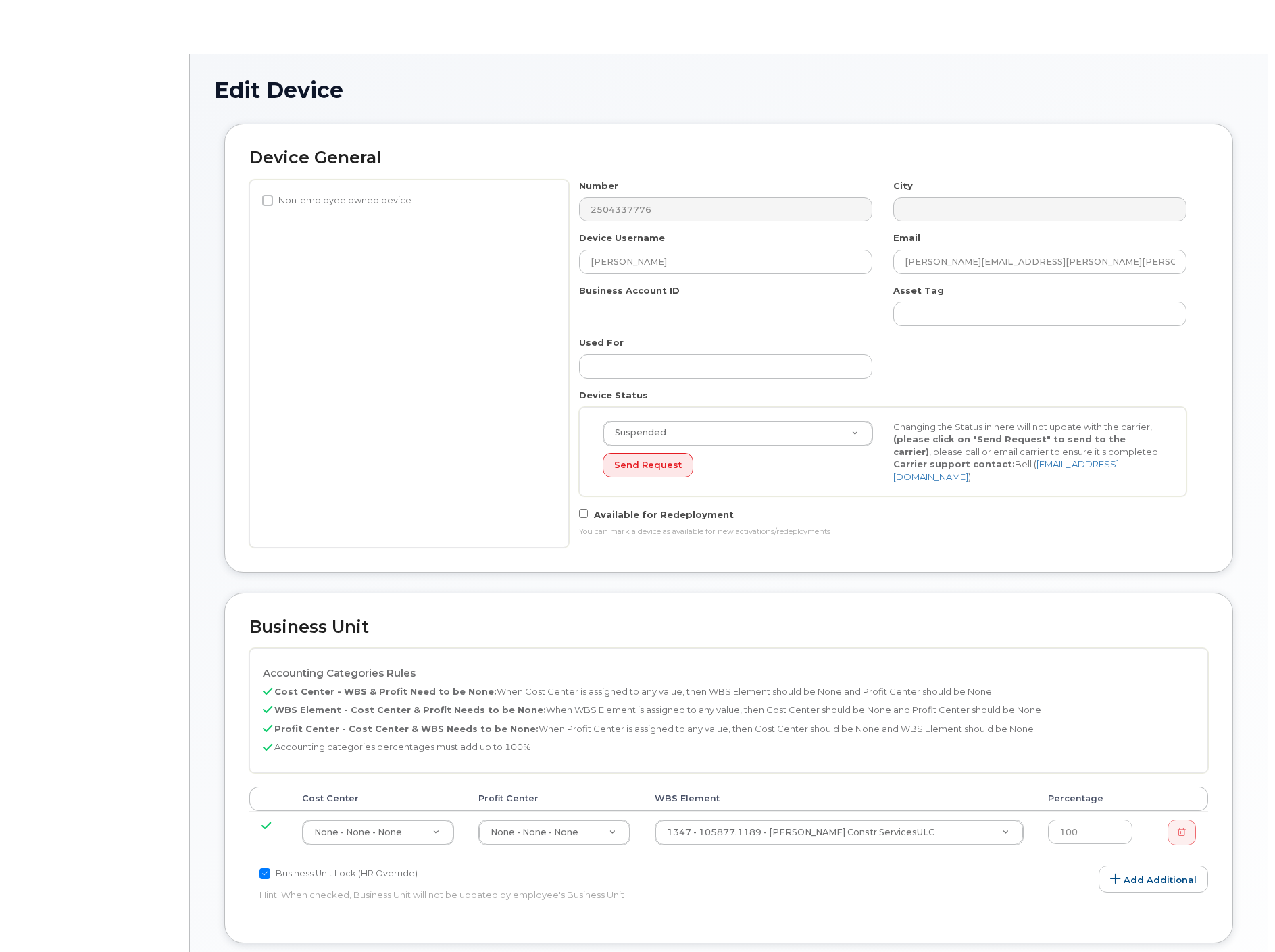
select select "14059"
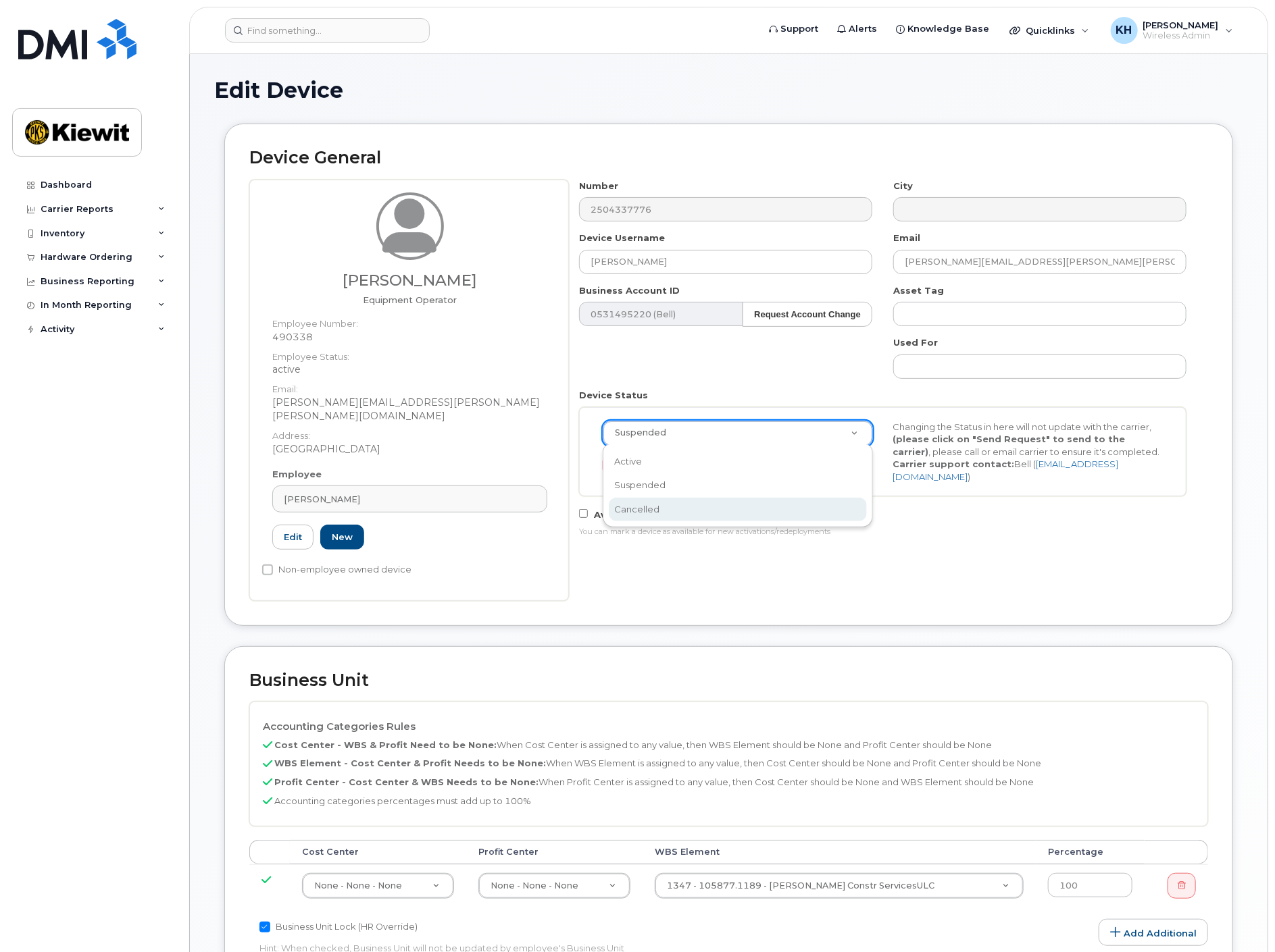
select select "cancelled"
click at [651, 469] on button "Send Request" at bounding box center [648, 465] width 91 height 25
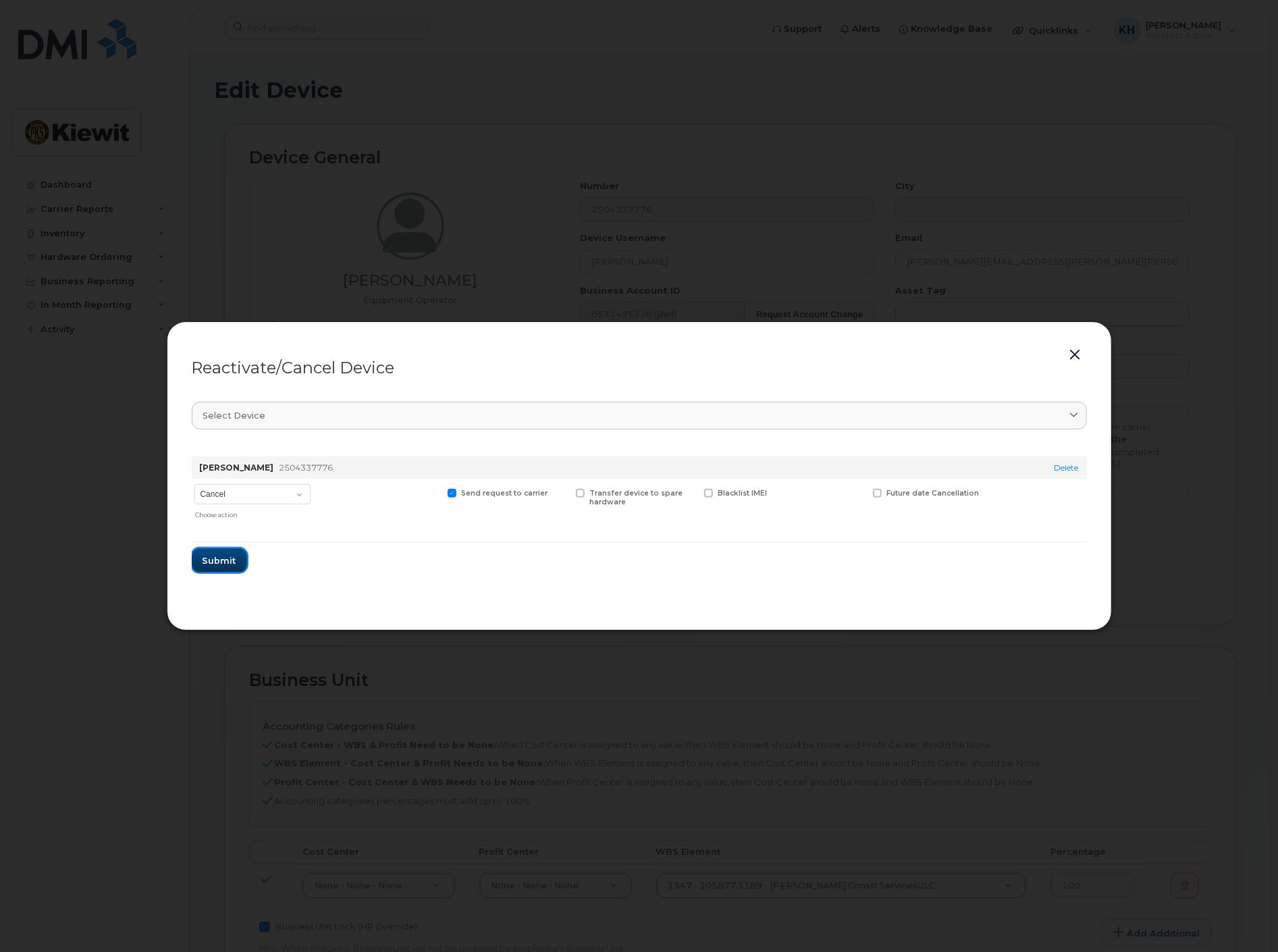
click at [226, 558] on span "Submit" at bounding box center [219, 561] width 34 height 13
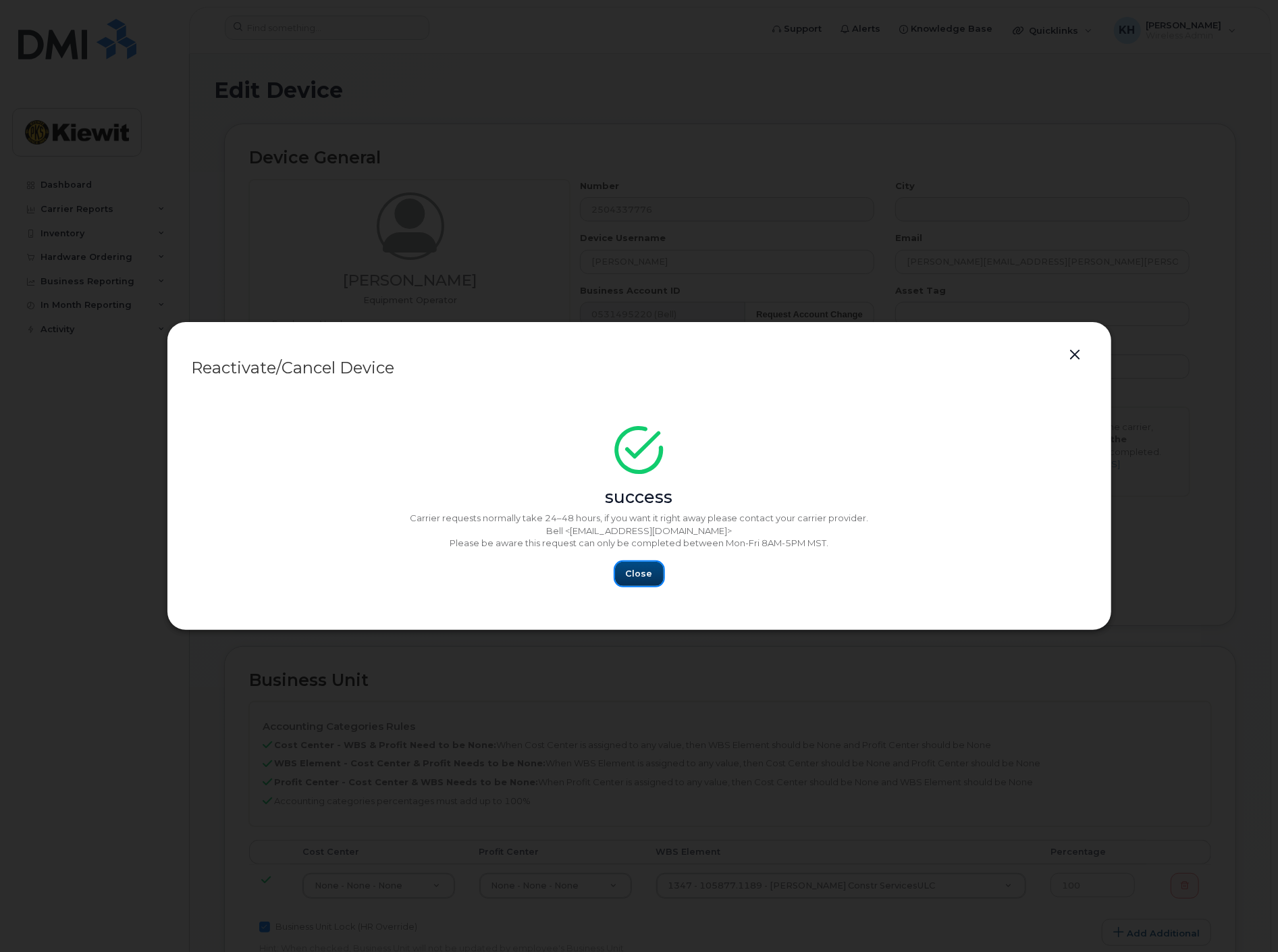
click at [652, 577] on button "Close" at bounding box center [639, 574] width 48 height 25
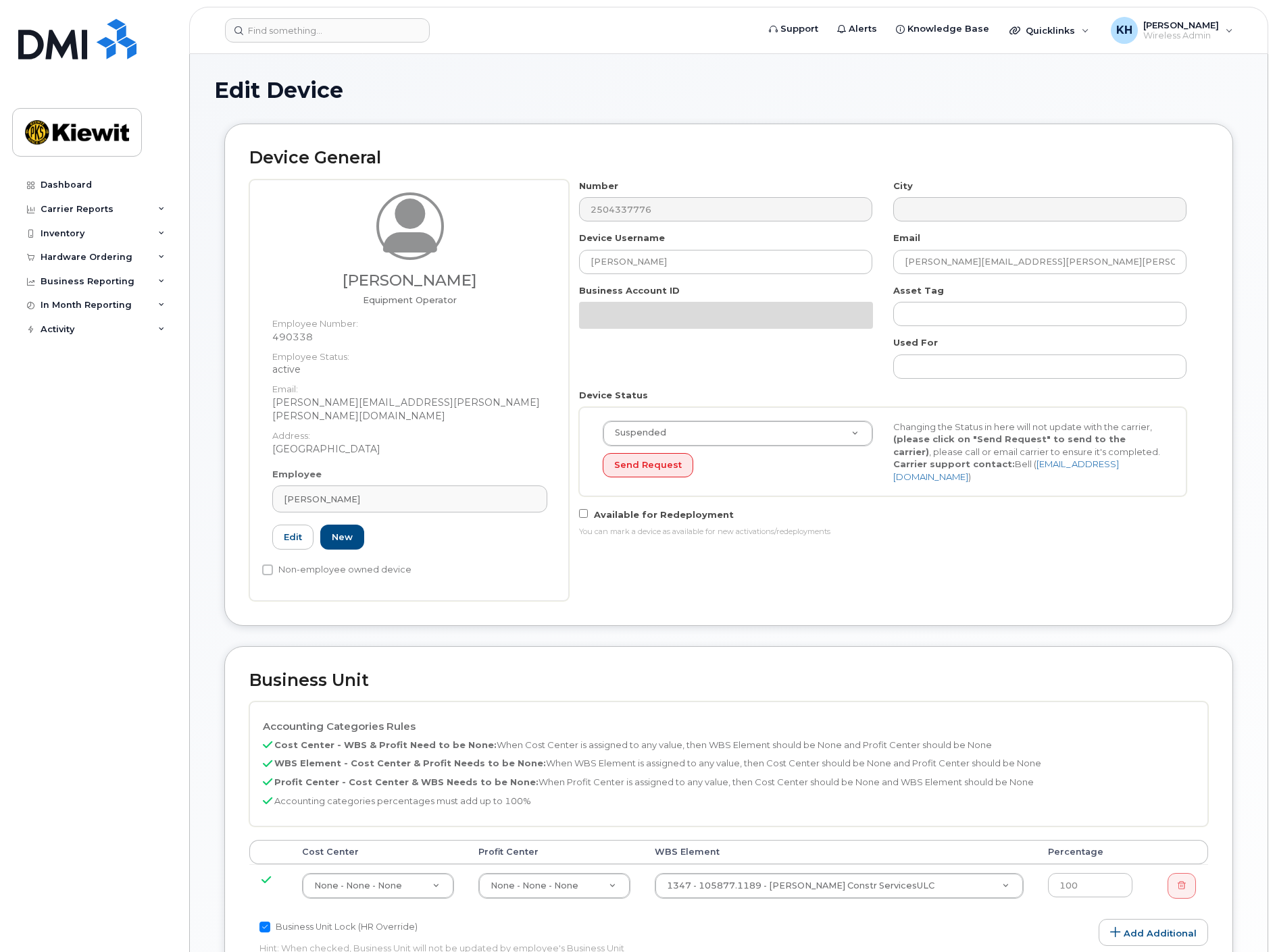
select select "14059"
